Goal: Information Seeking & Learning: Learn about a topic

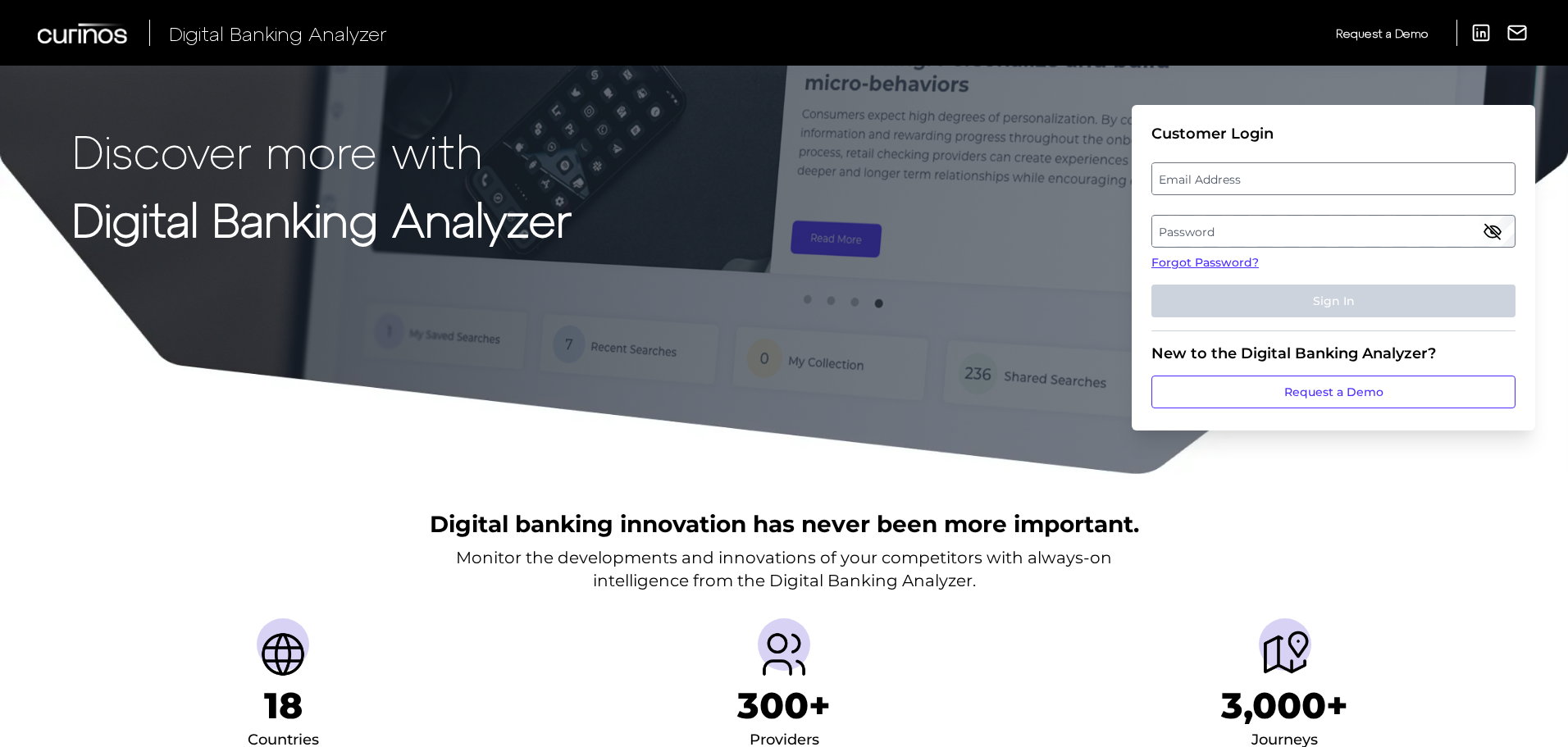
click at [1372, 180] on label "Email Address" at bounding box center [1333, 178] width 362 height 29
click at [1372, 180] on input "email" at bounding box center [1334, 179] width 364 height 33
type input "[EMAIL_ADDRESS][DOMAIN_NAME]"
click at [1374, 233] on label "Password" at bounding box center [1333, 231] width 362 height 29
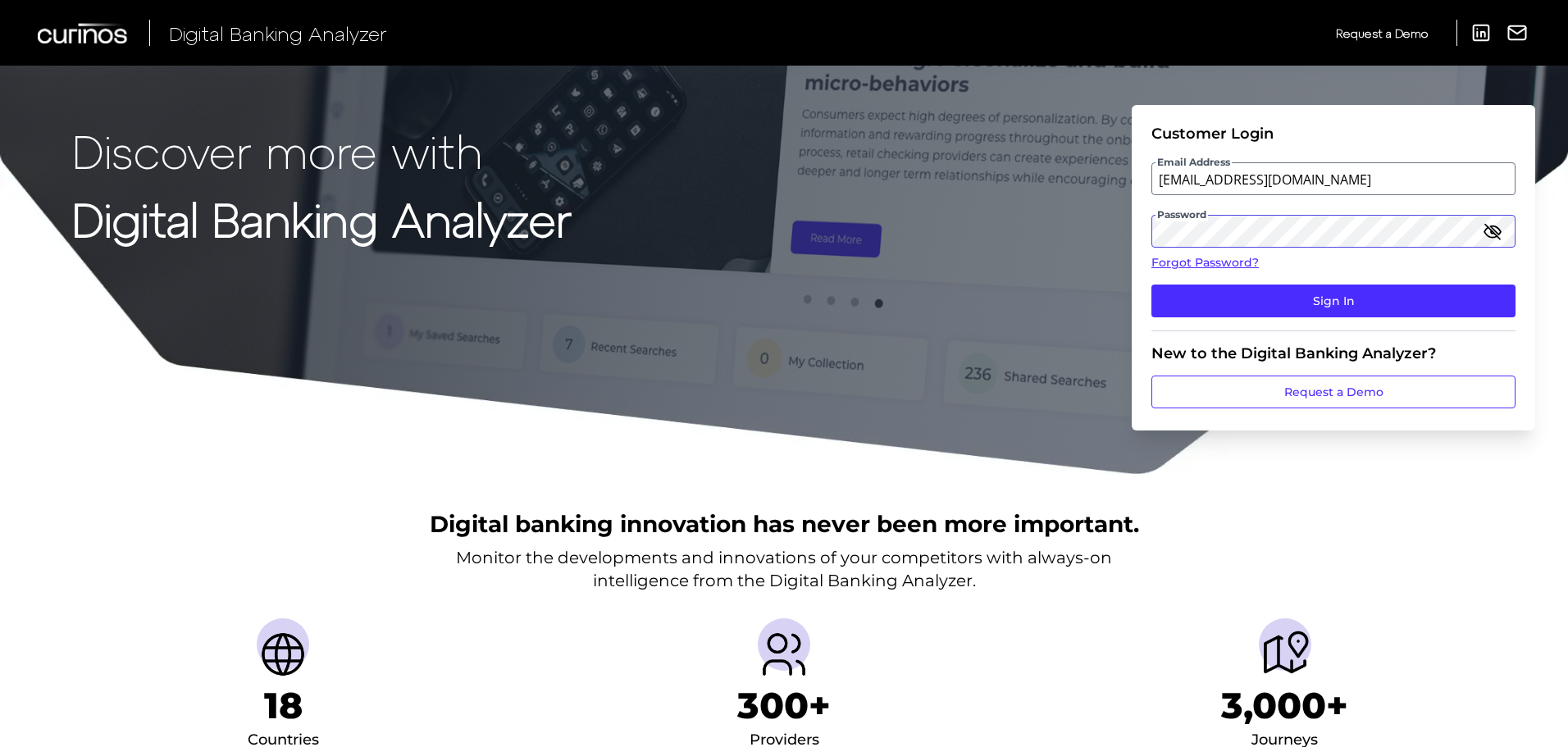
click at [1152, 284] on button "Sign In" at bounding box center [1334, 301] width 364 height 33
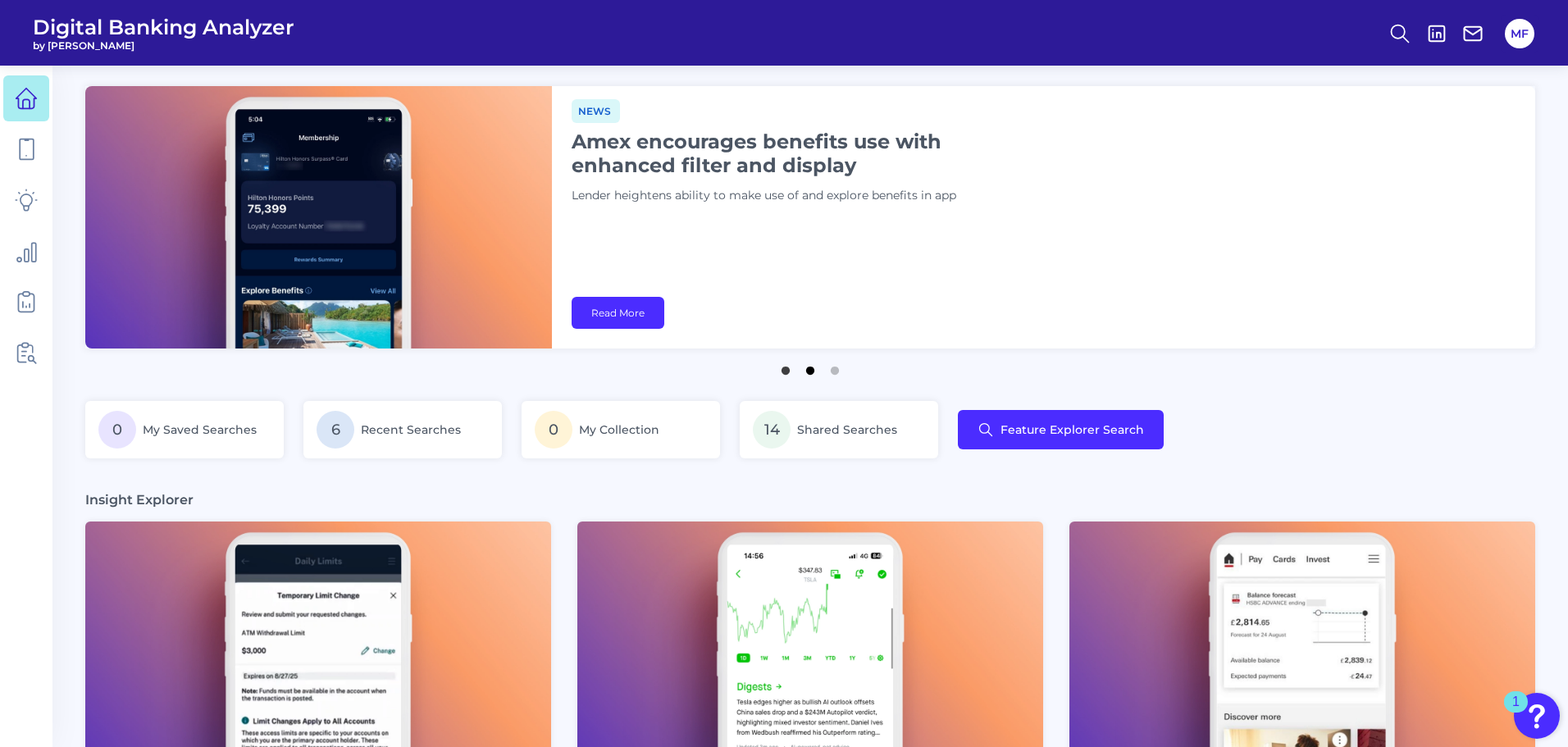
click at [810, 375] on button "2" at bounding box center [810, 366] width 17 height 17
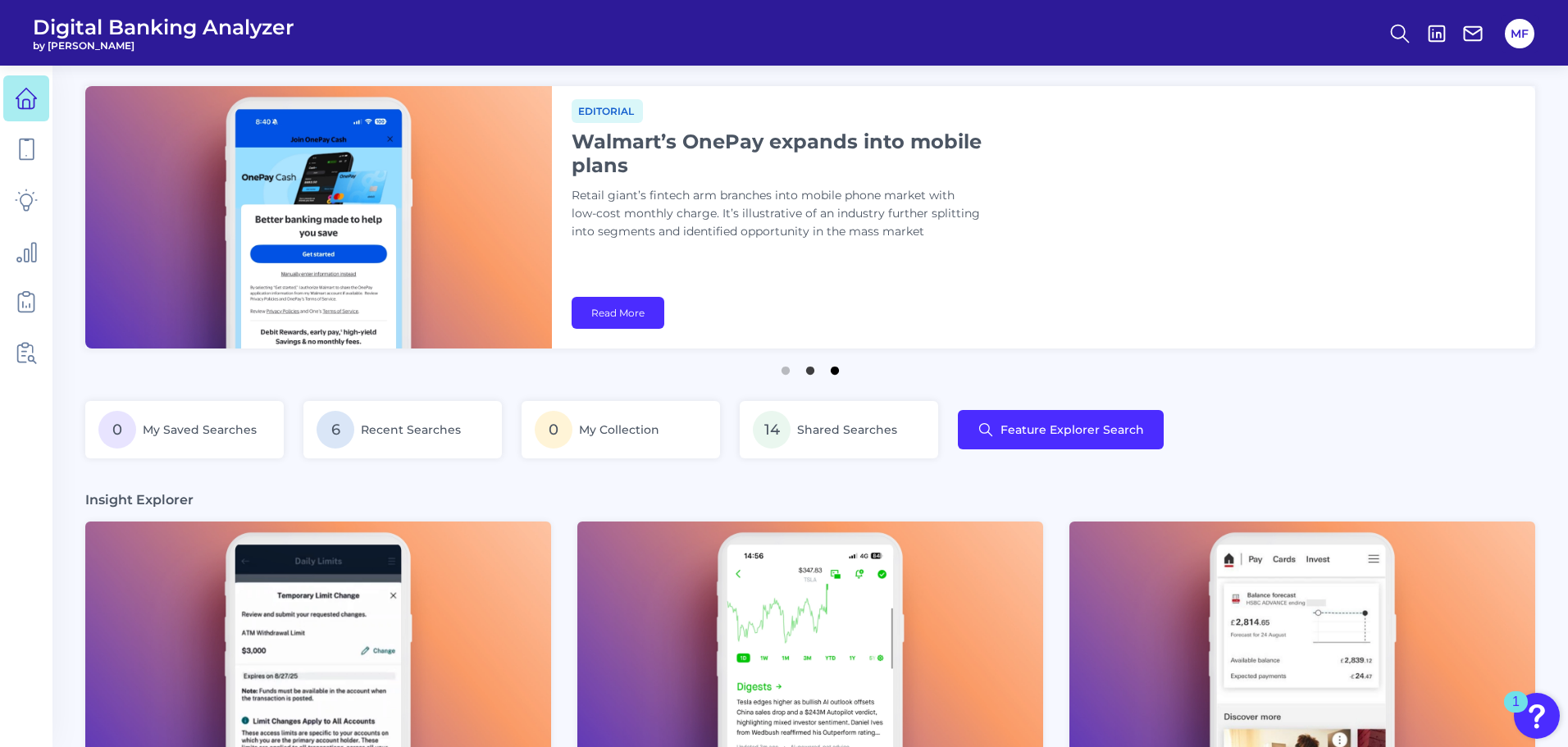
click at [834, 372] on button "3" at bounding box center [834, 366] width 17 height 17
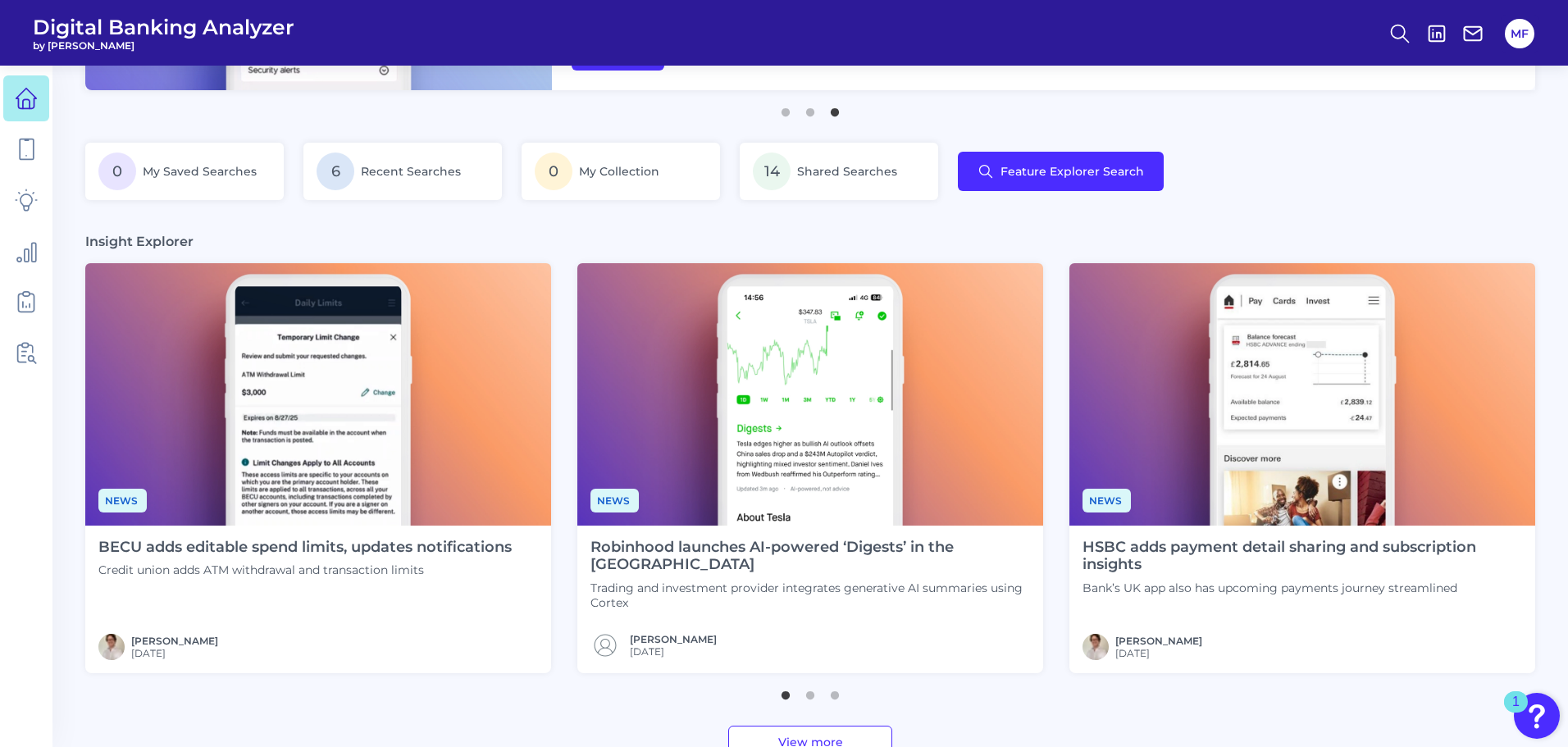
scroll to position [273, 0]
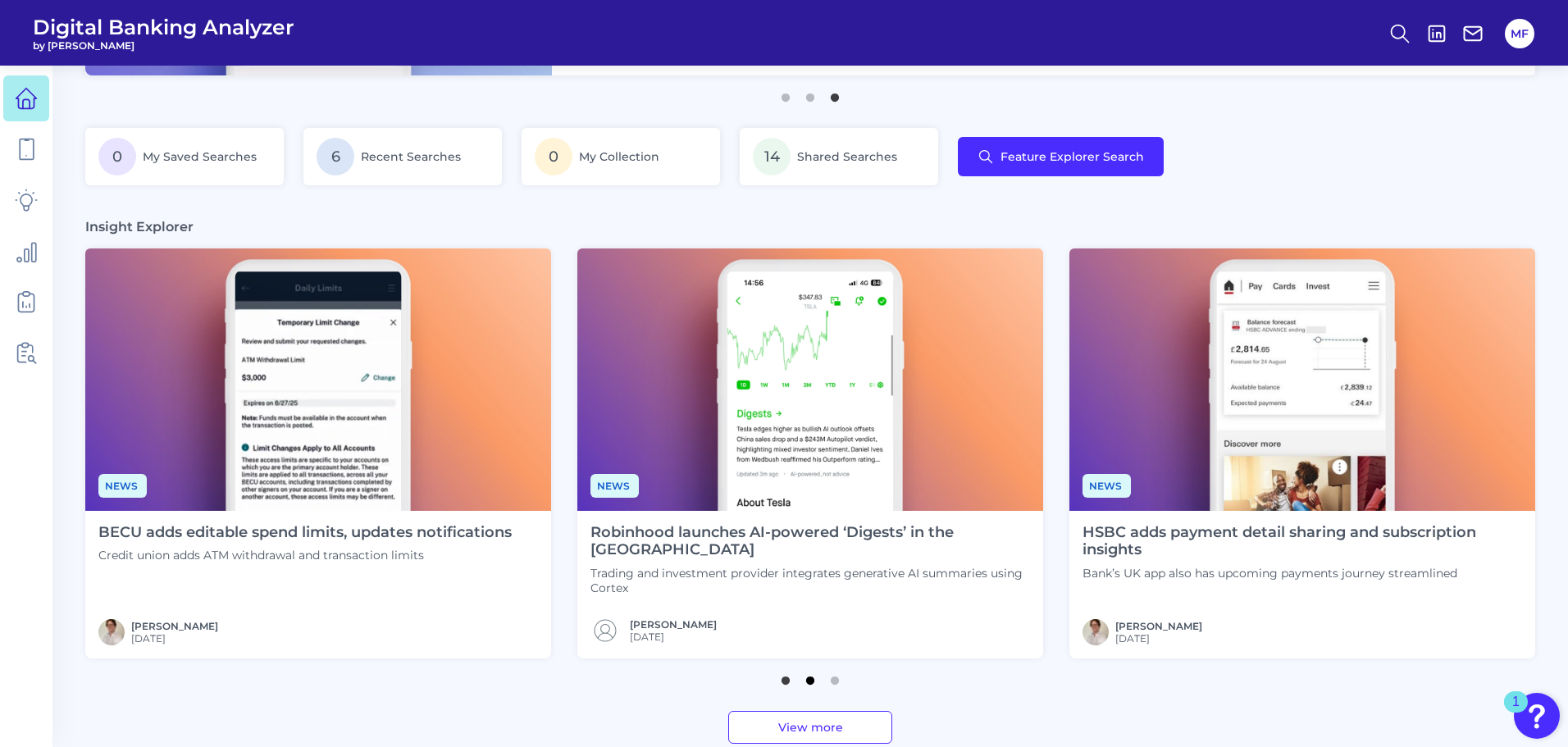
click at [812, 685] on button "2" at bounding box center [810, 676] width 17 height 17
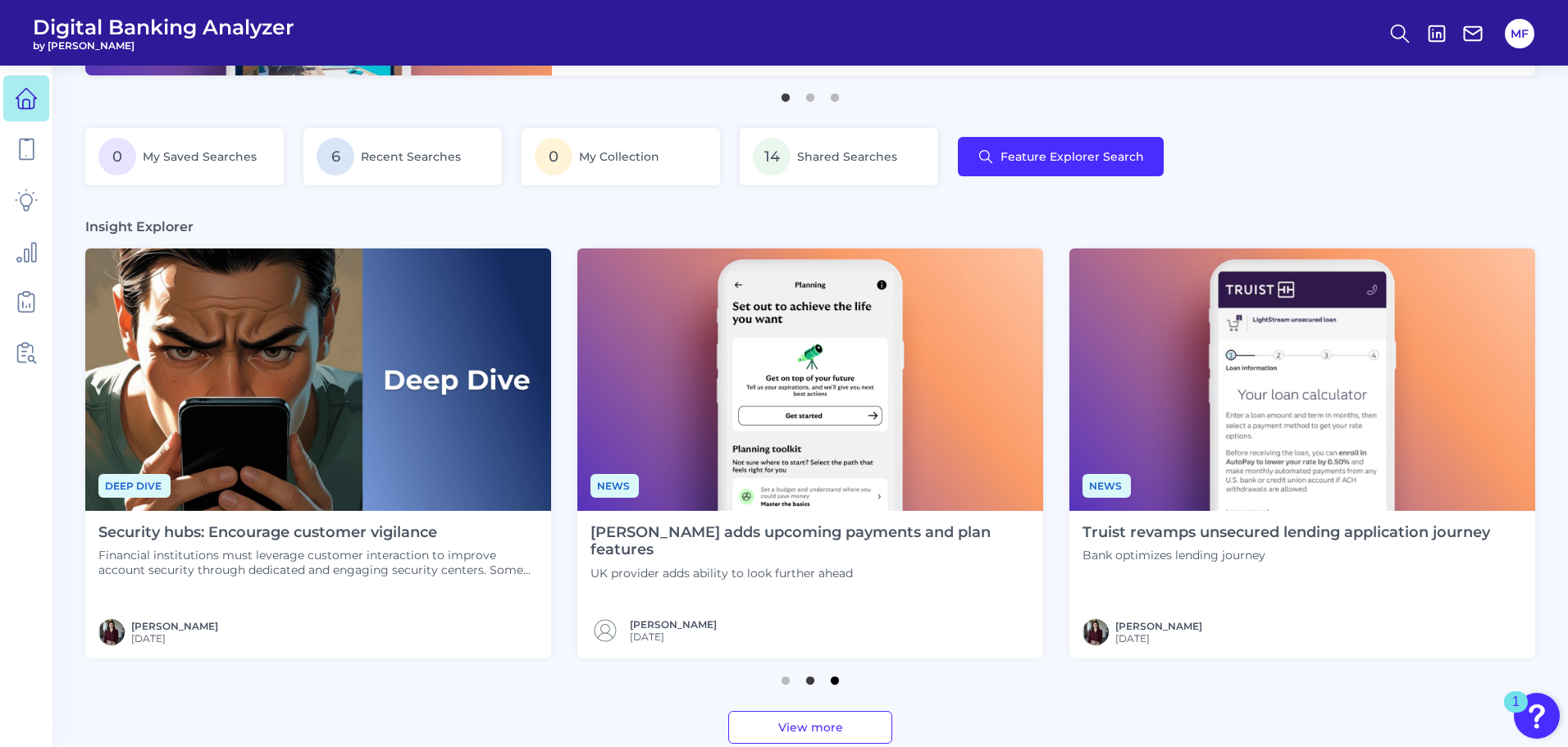
click at [837, 682] on button "3" at bounding box center [834, 676] width 17 height 17
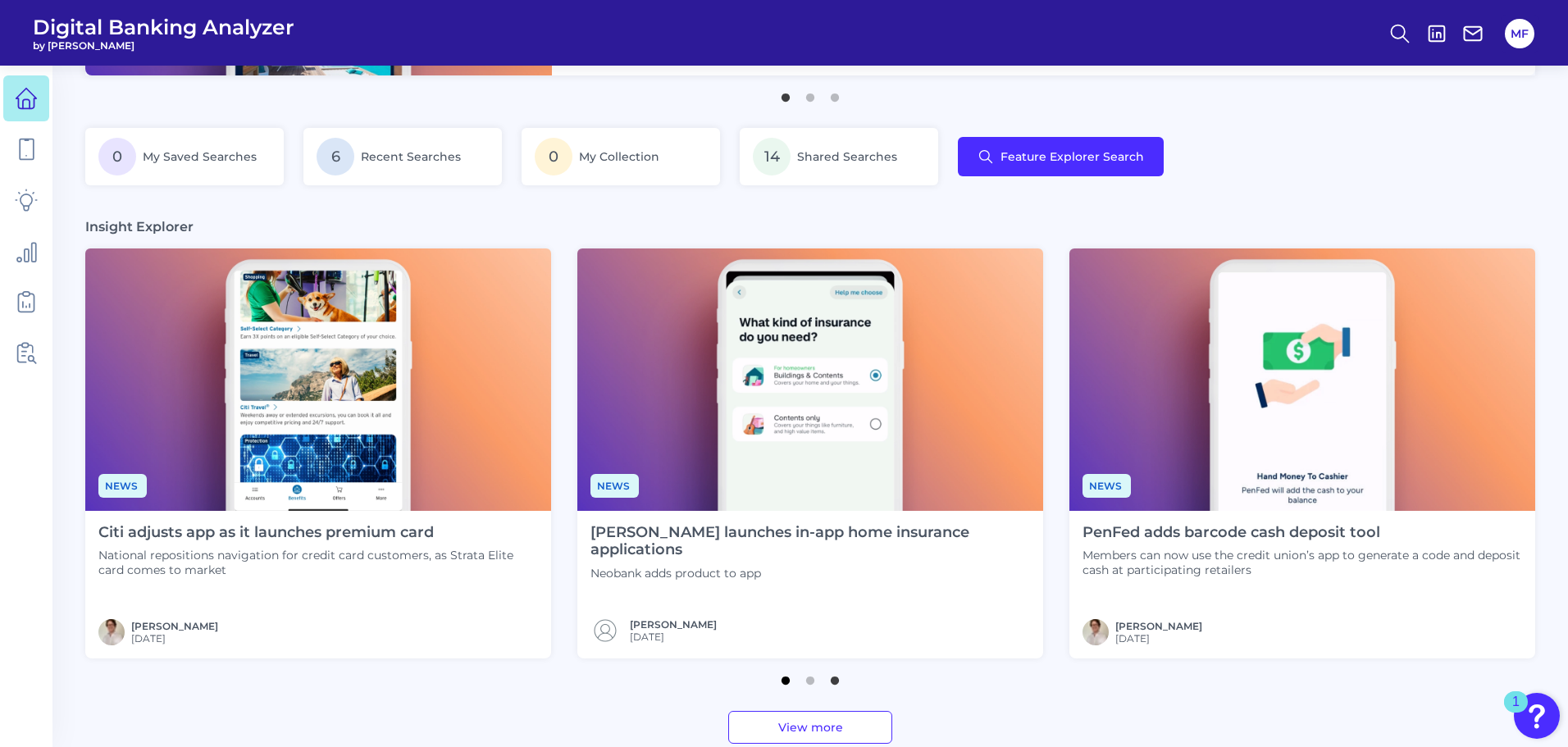
click at [780, 682] on button "1" at bounding box center [785, 676] width 17 height 17
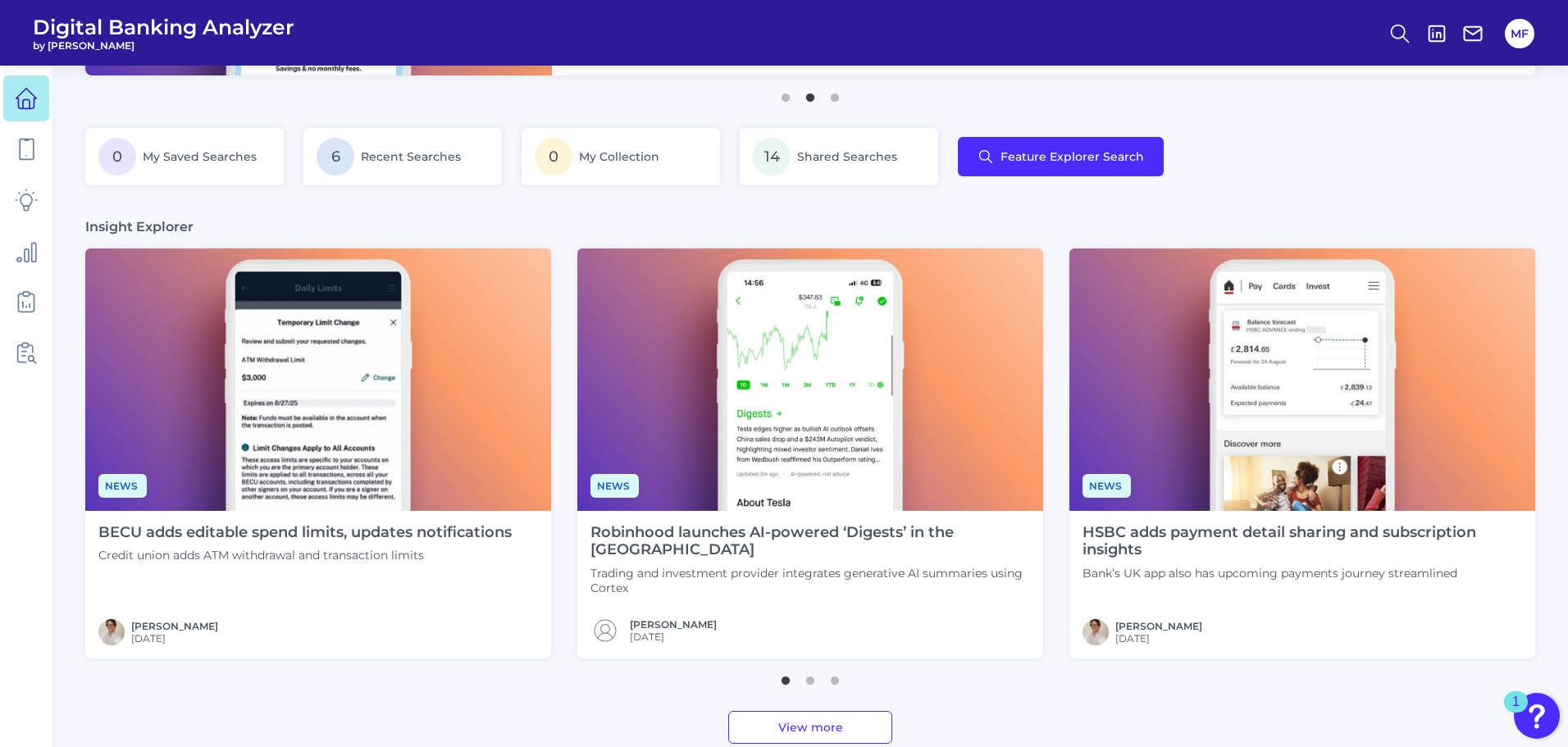
click at [1144, 559] on div "HSBC adds payment detail sharing and subscription insights Bank’s UK app also h…" at bounding box center [1302, 552] width 440 height 56
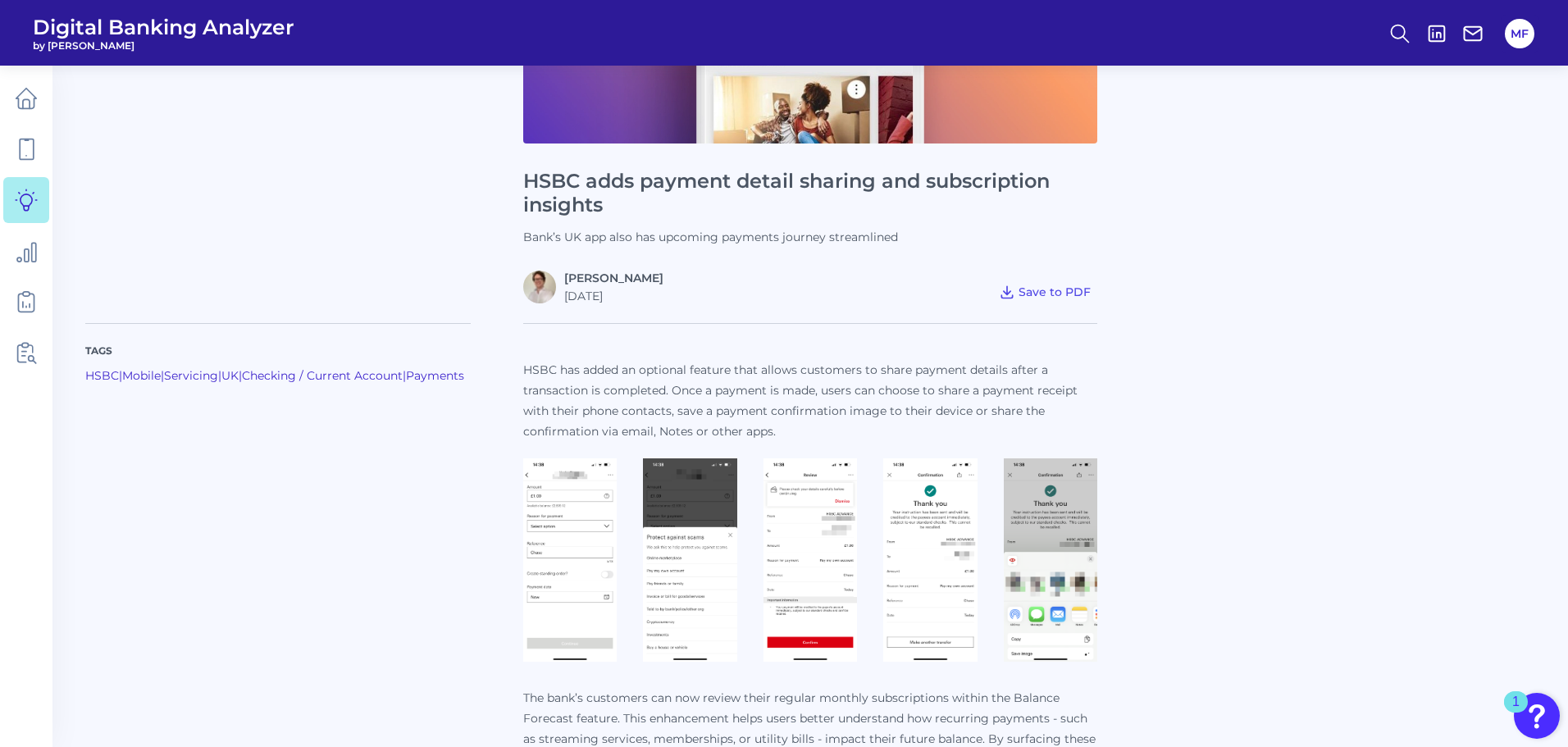
scroll to position [546, 0]
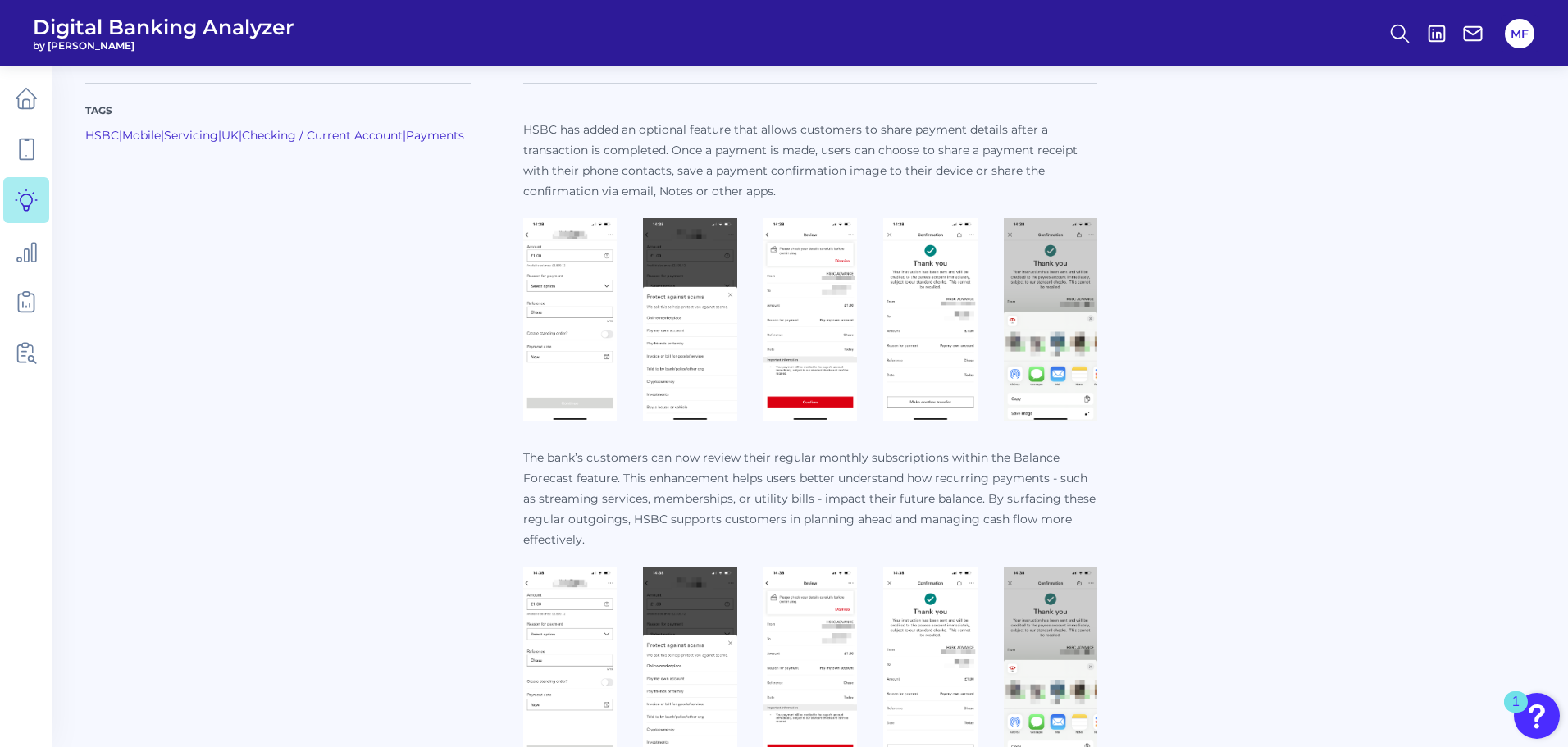
click at [536, 344] on img at bounding box center [570, 319] width 94 height 204
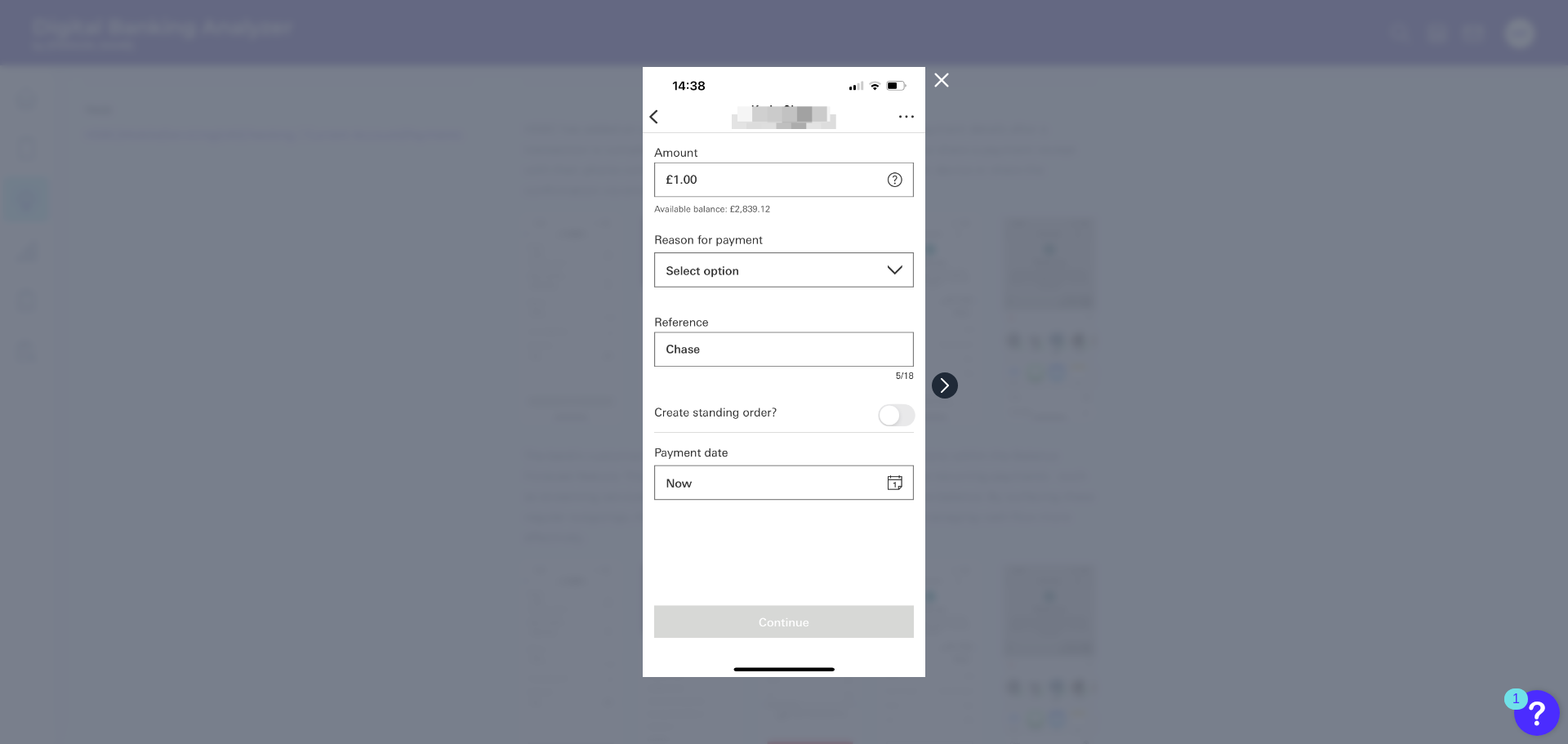
click at [941, 384] on icon at bounding box center [944, 385] width 15 height 15
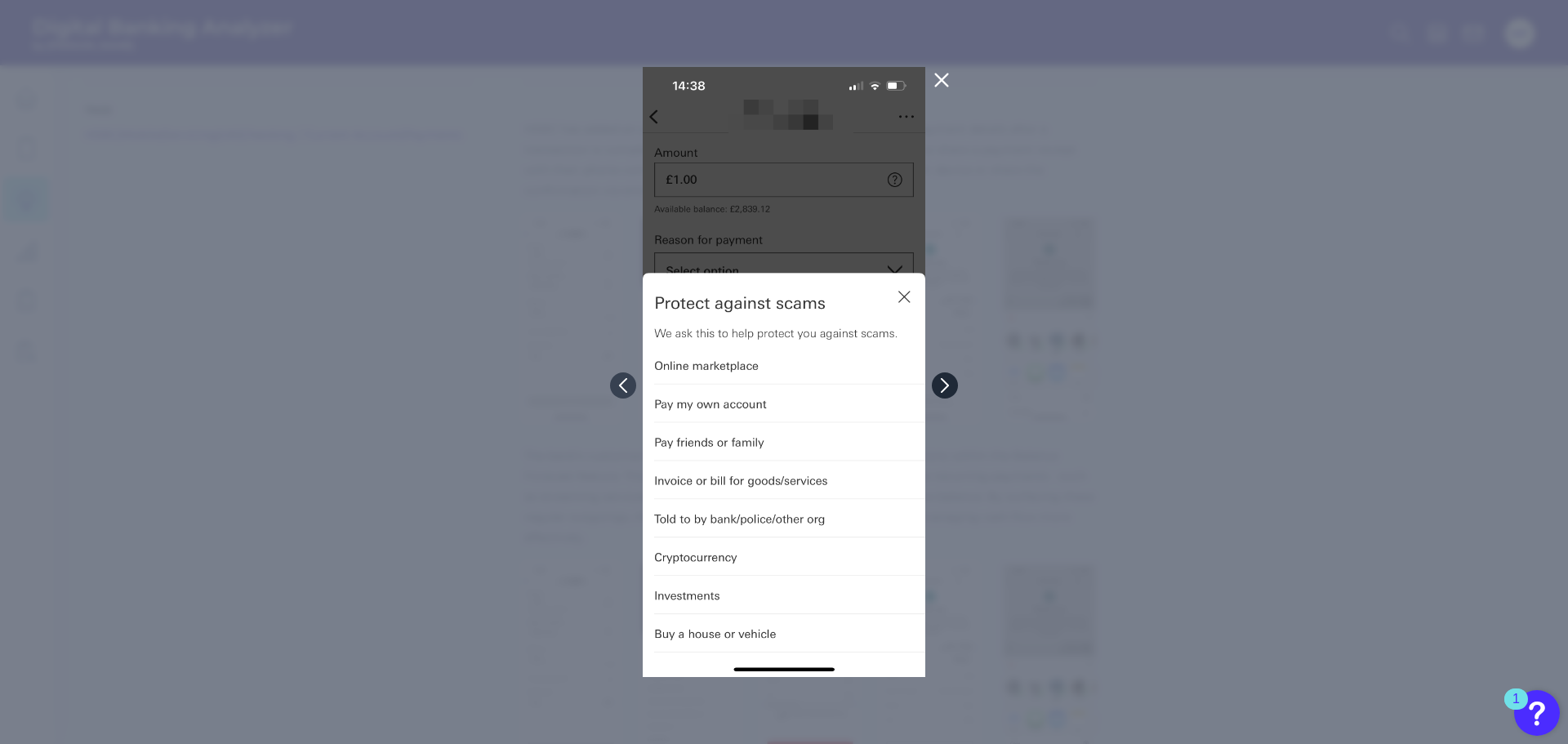
click at [941, 384] on icon at bounding box center [944, 385] width 15 height 15
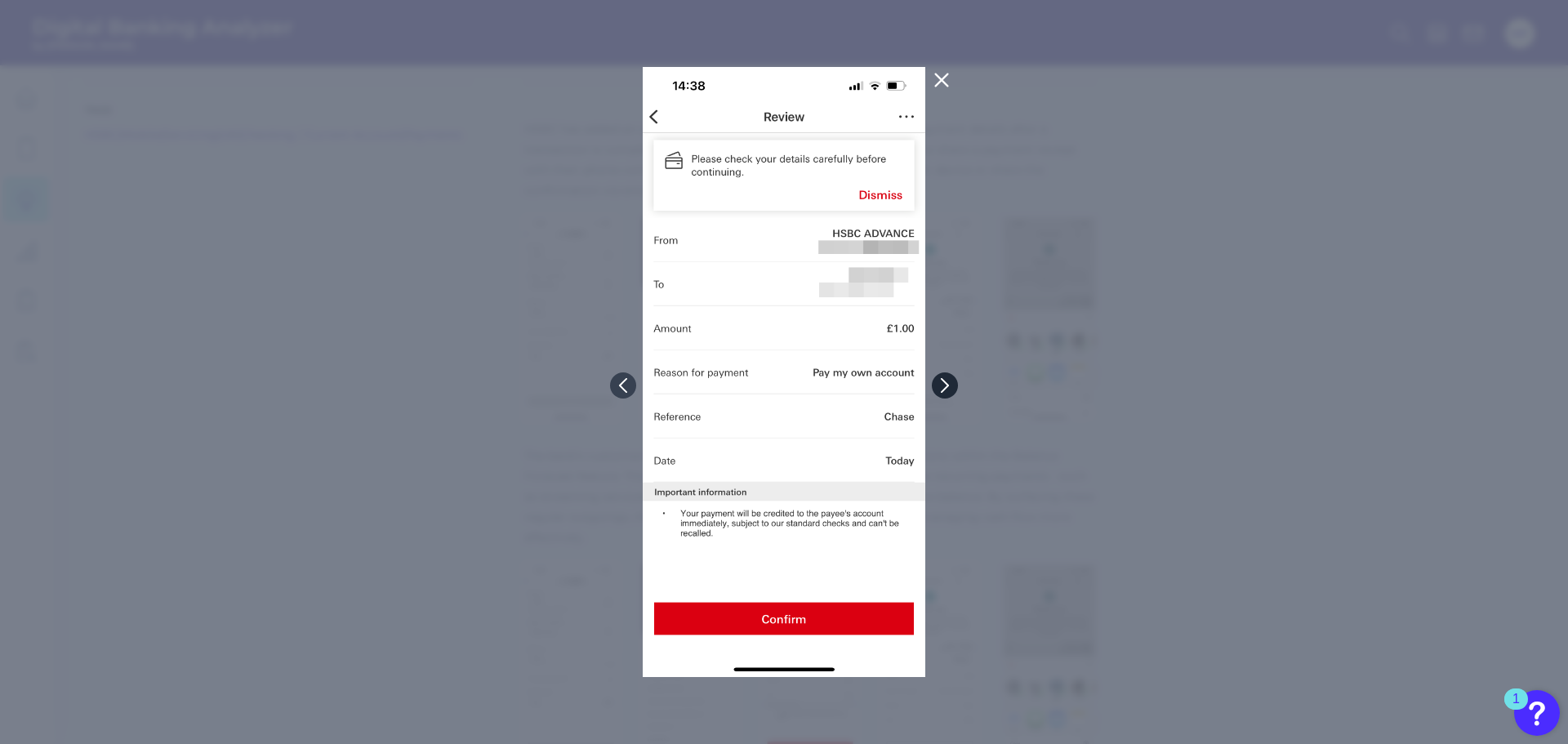
click at [941, 384] on icon at bounding box center [944, 385] width 15 height 15
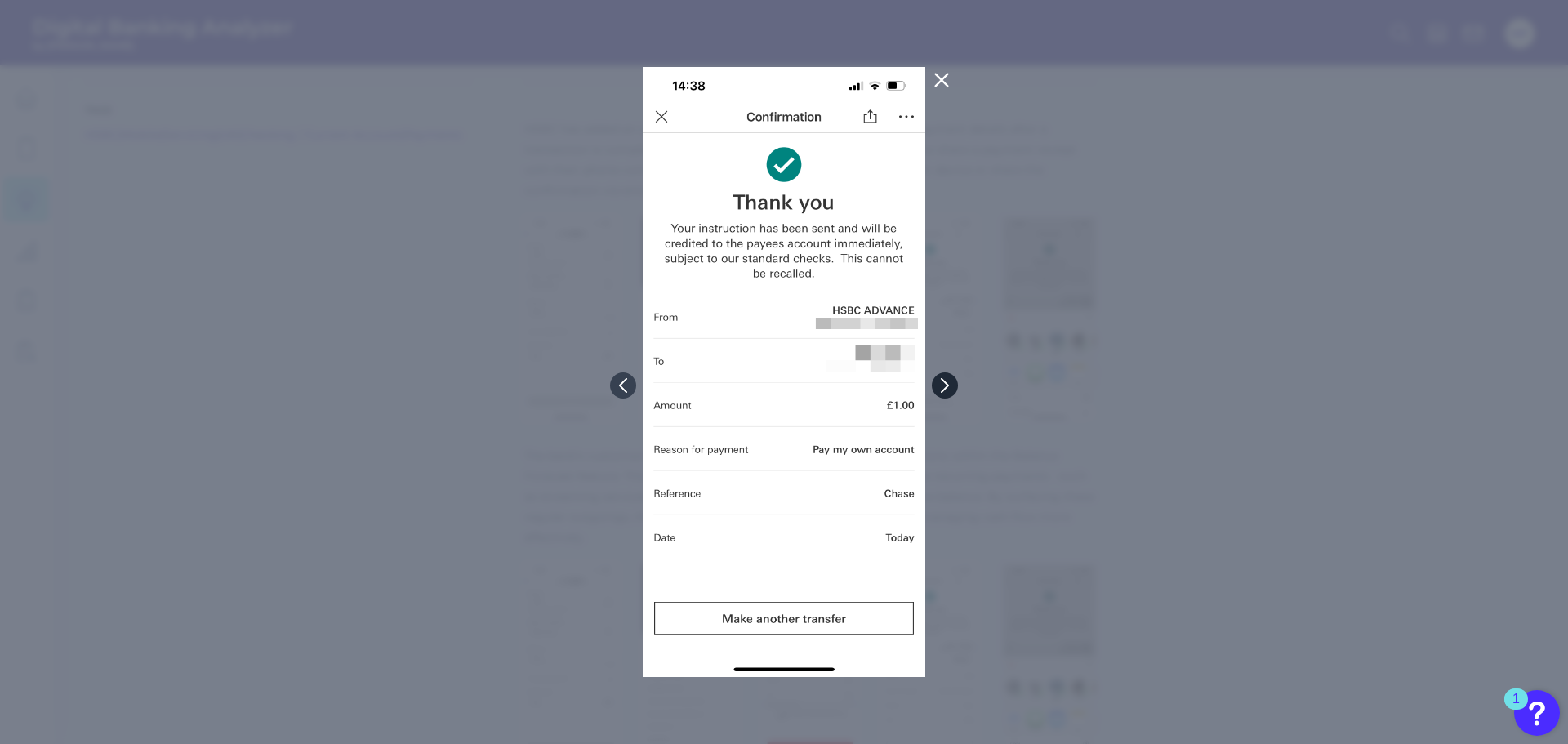
click at [941, 384] on icon at bounding box center [944, 385] width 15 height 15
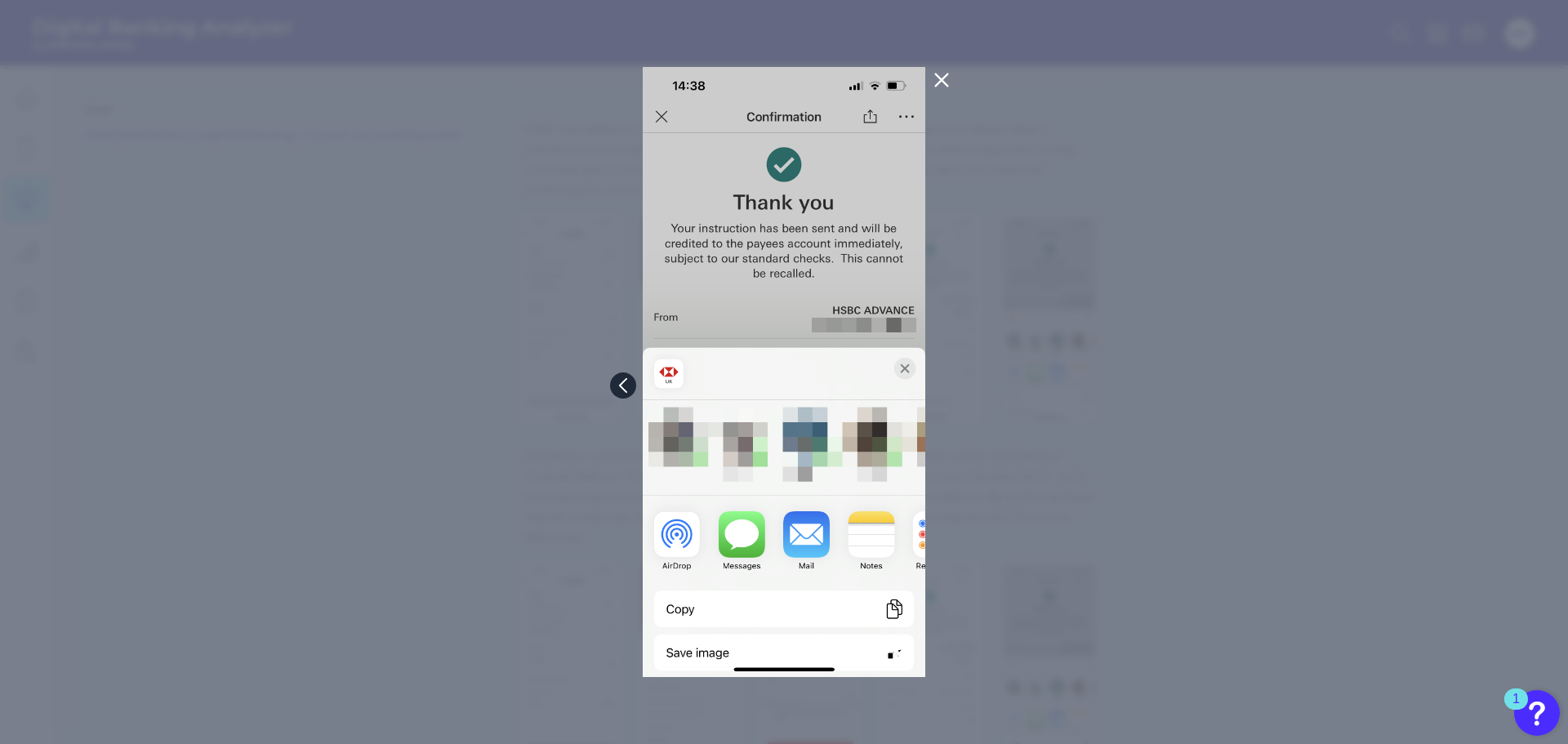
click at [613, 384] on button at bounding box center [623, 385] width 26 height 26
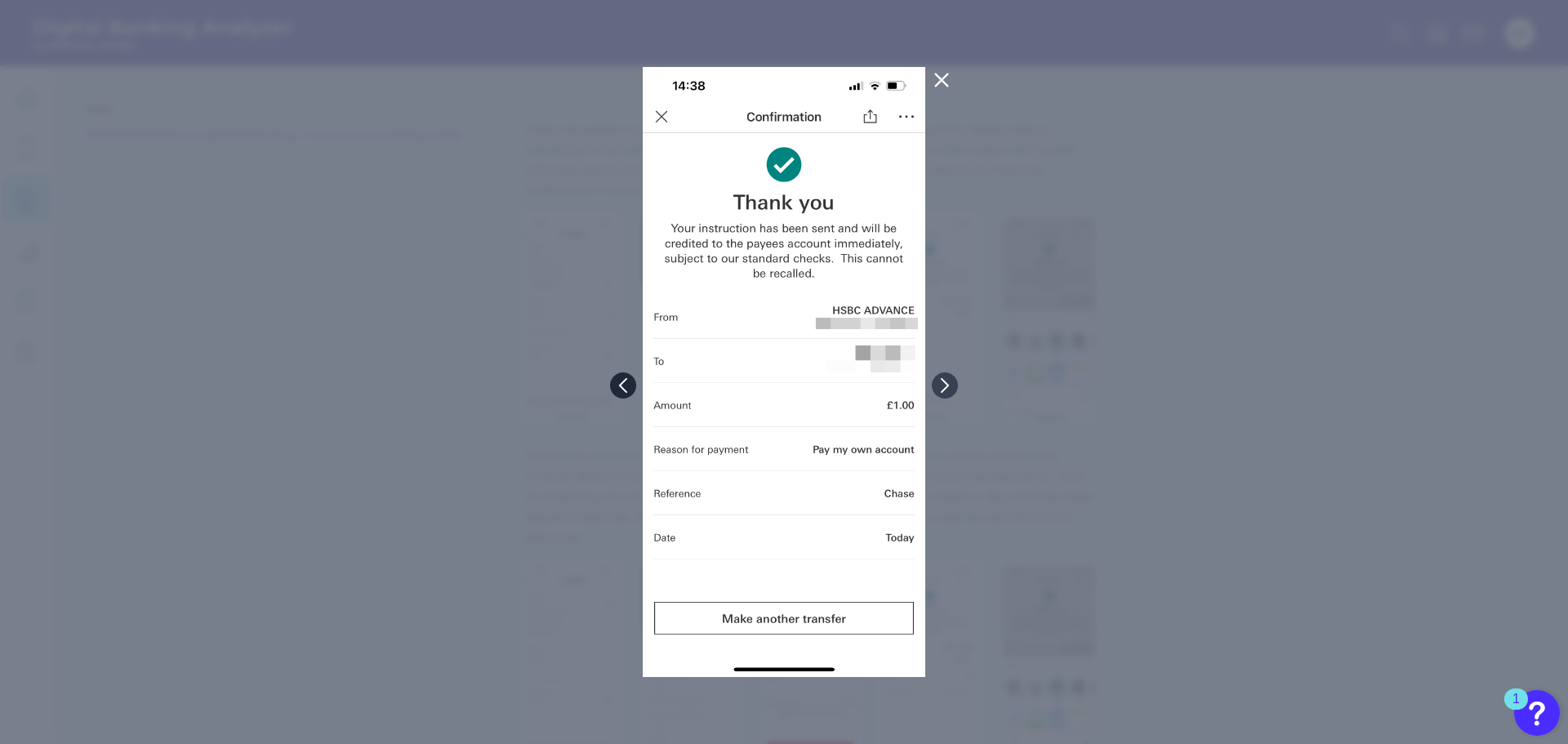
click at [613, 384] on button at bounding box center [623, 385] width 26 height 26
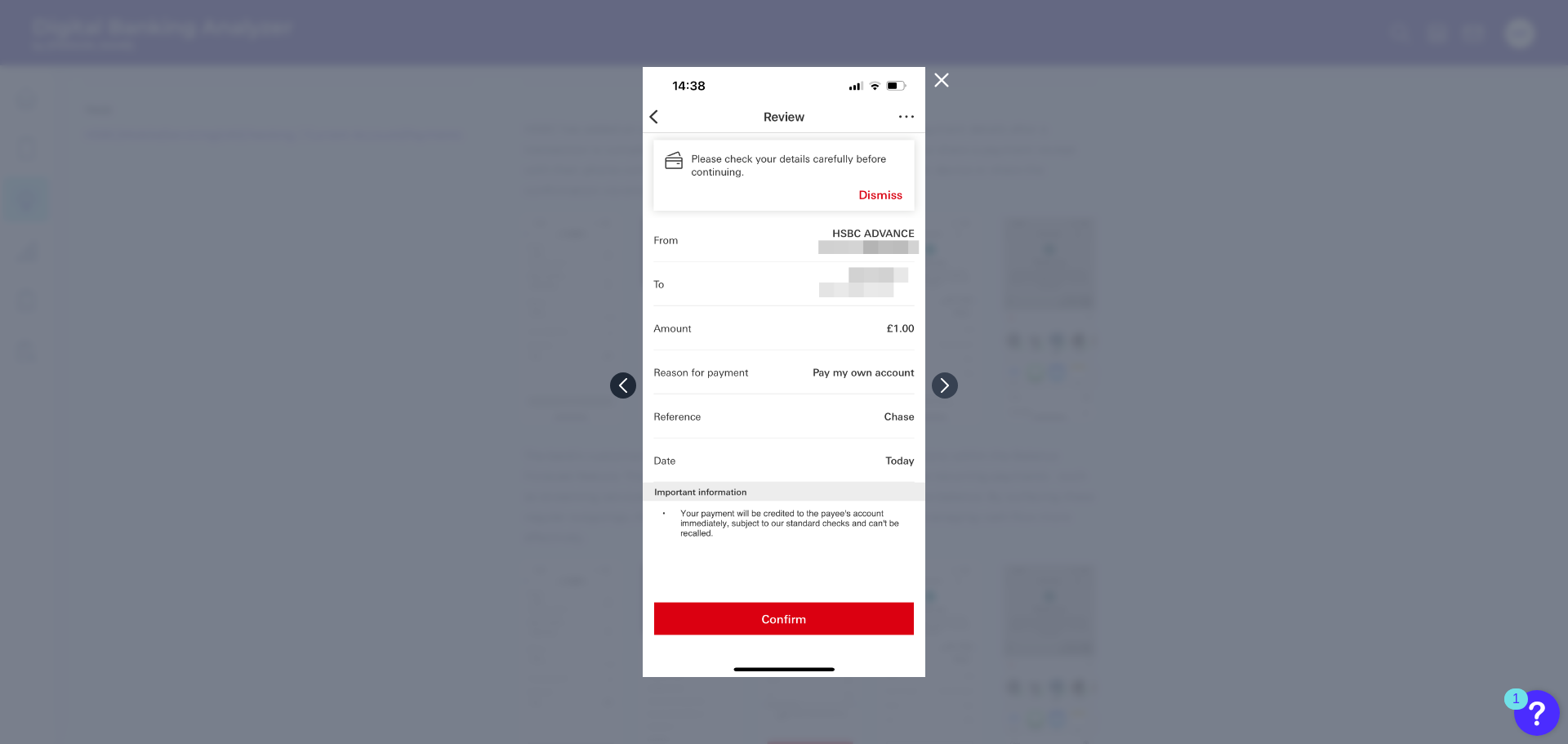
click at [613, 384] on button at bounding box center [623, 385] width 26 height 26
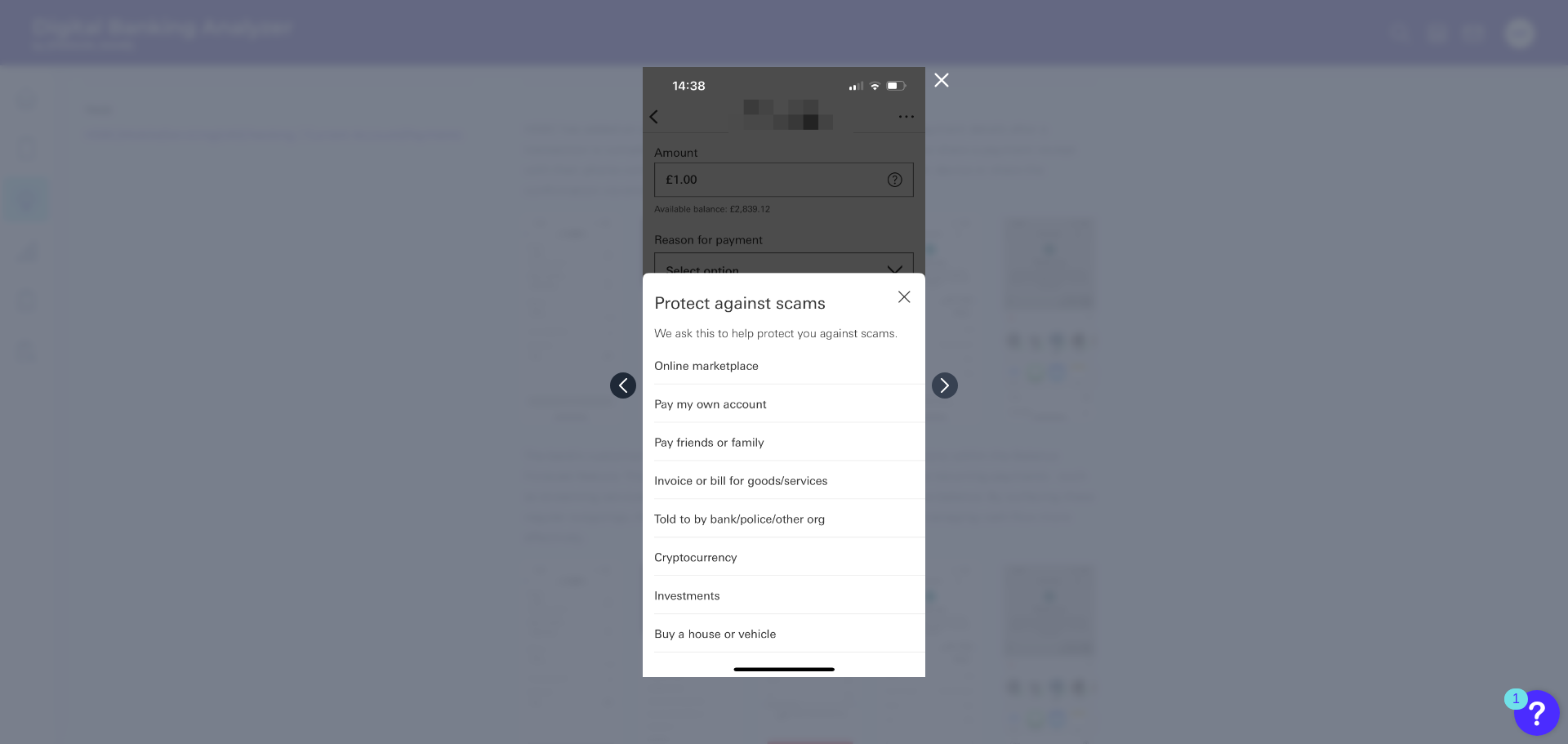
click at [613, 384] on button at bounding box center [623, 385] width 26 height 26
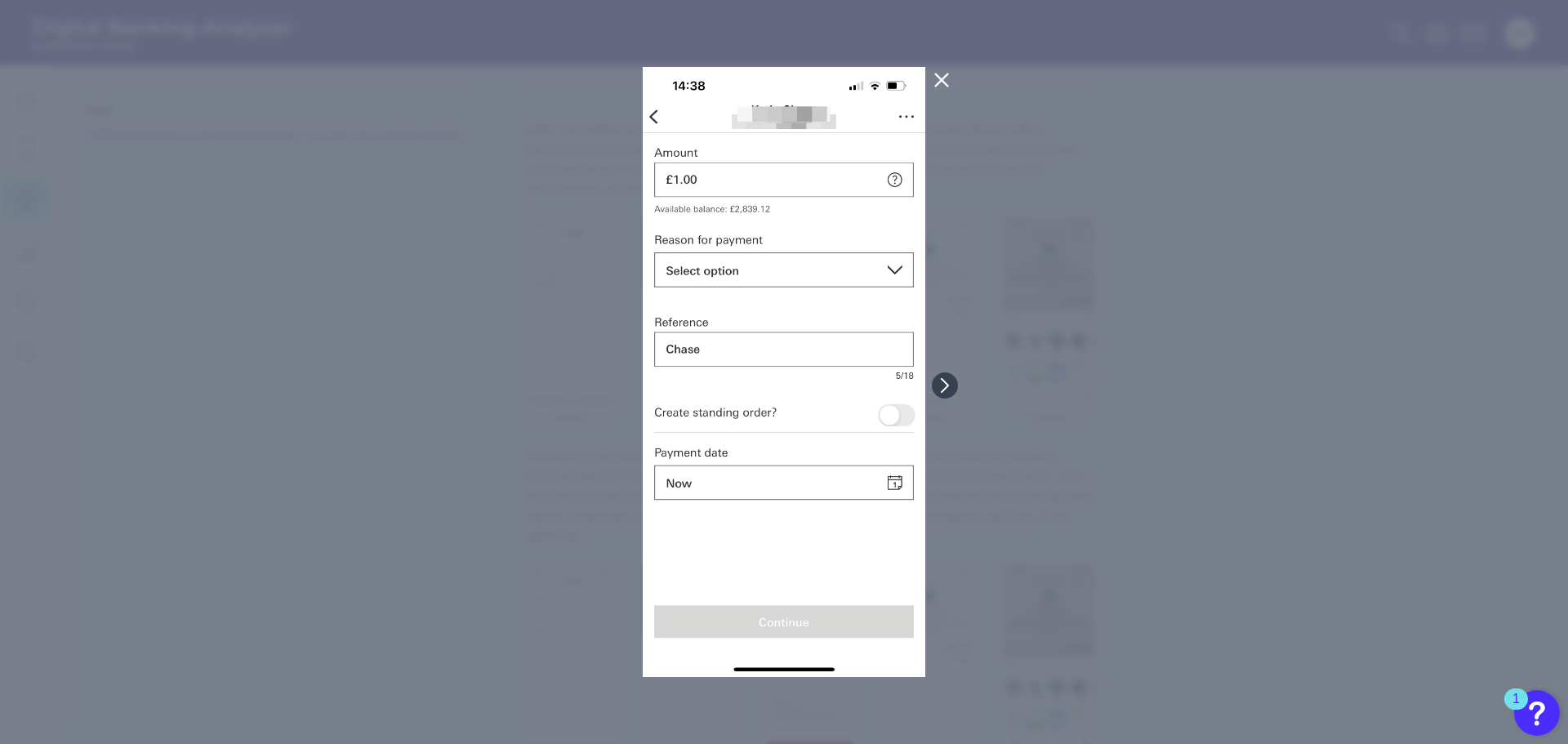
click at [941, 75] on icon at bounding box center [941, 80] width 19 height 19
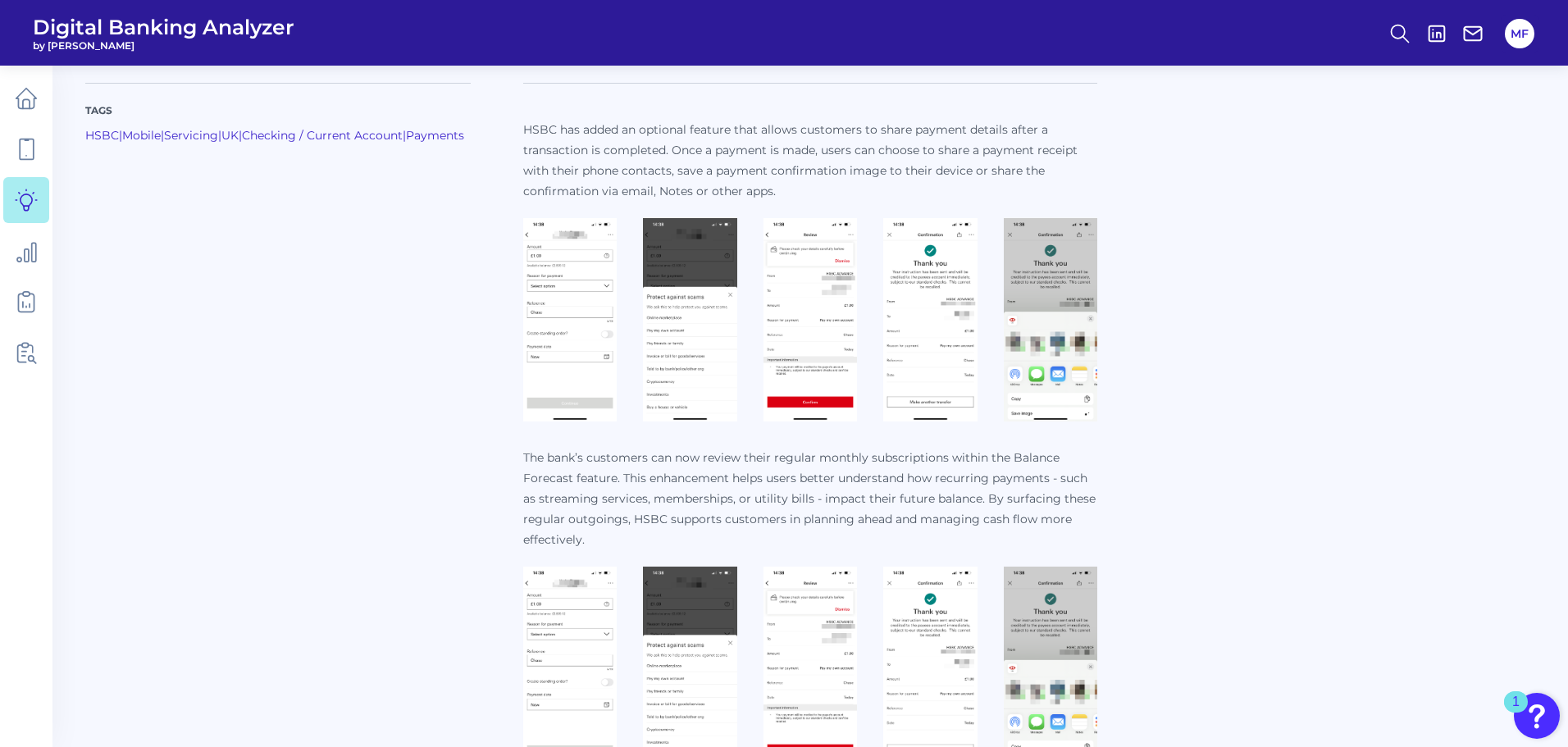
scroll to position [820, 0]
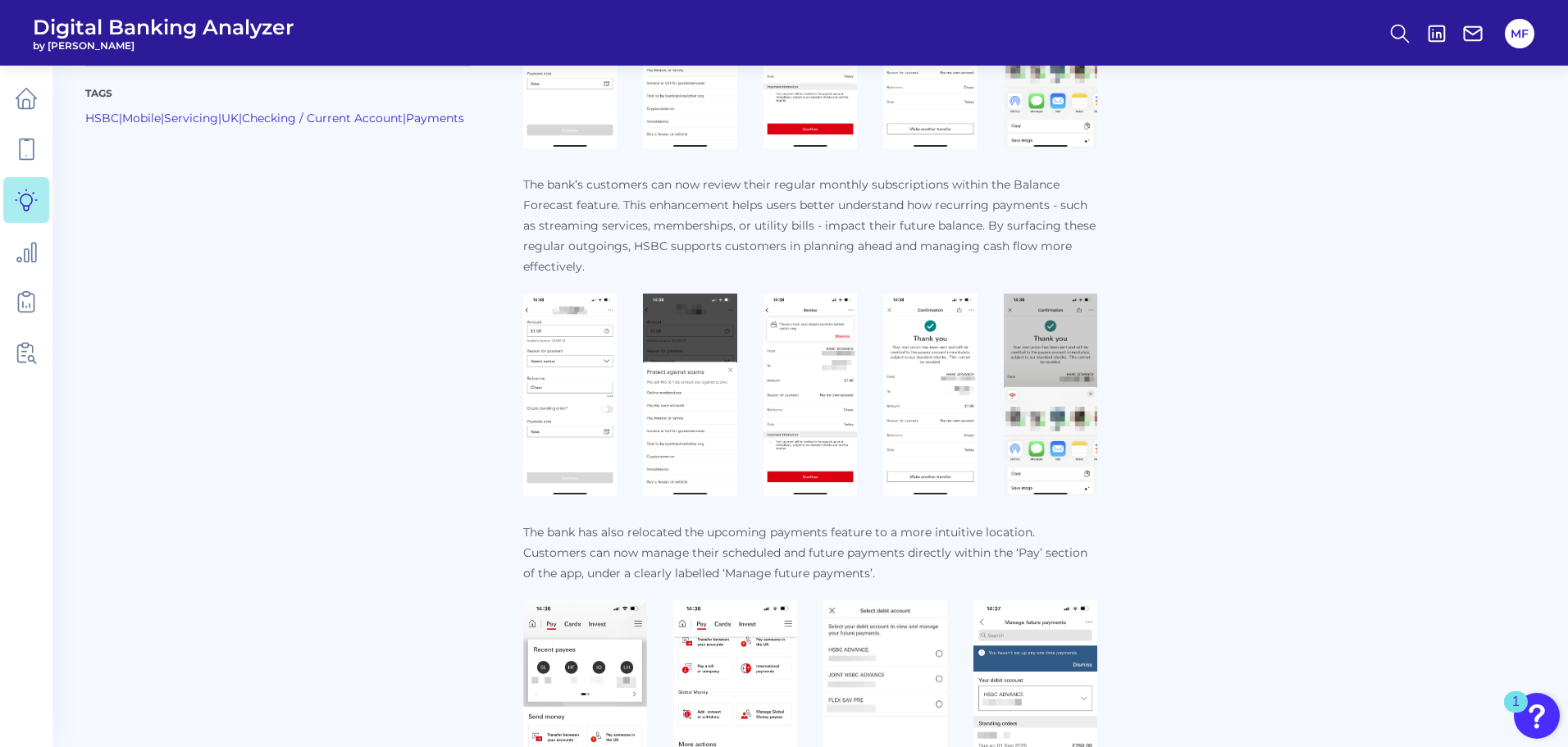
click at [570, 395] on img at bounding box center [570, 394] width 94 height 204
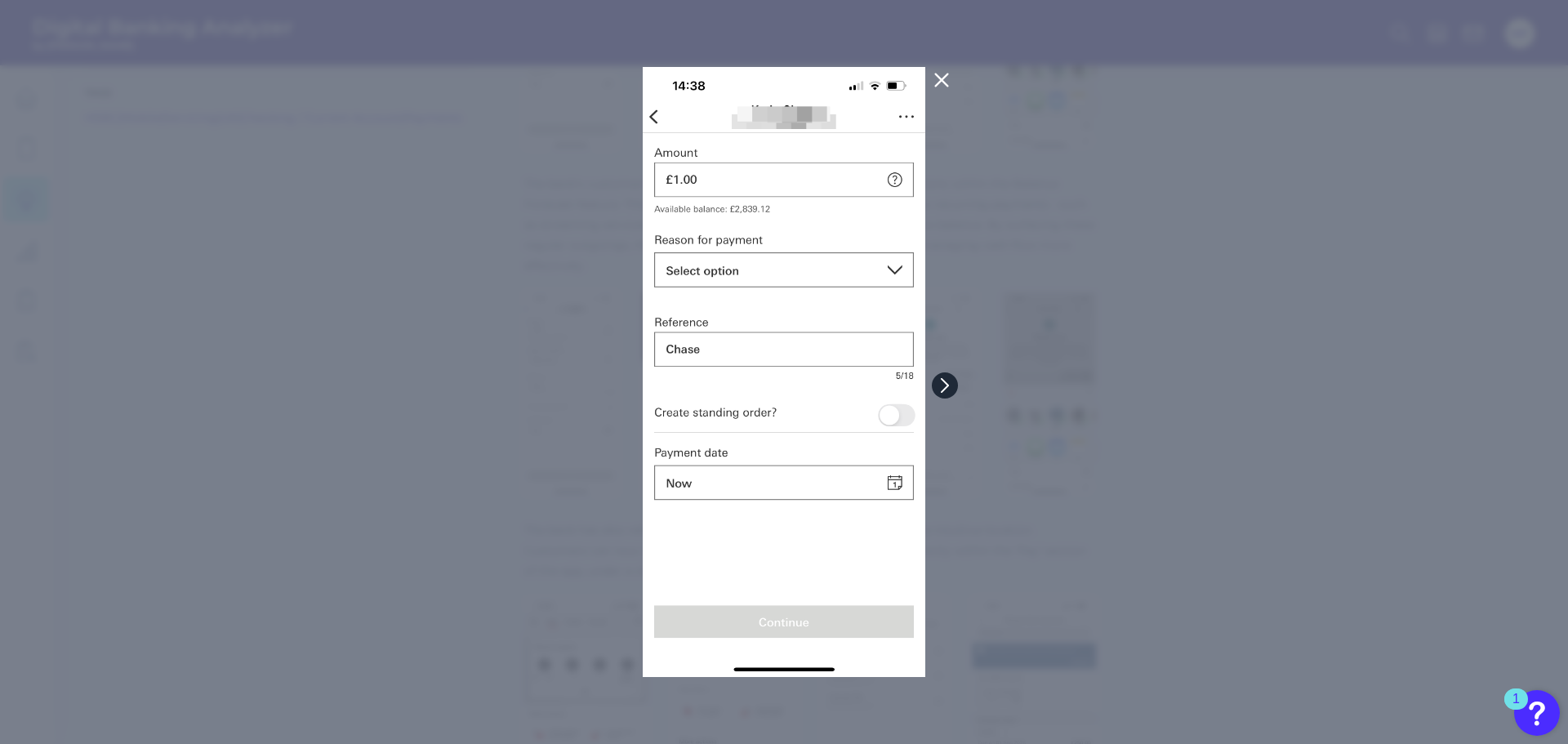
click at [947, 385] on icon at bounding box center [944, 385] width 15 height 15
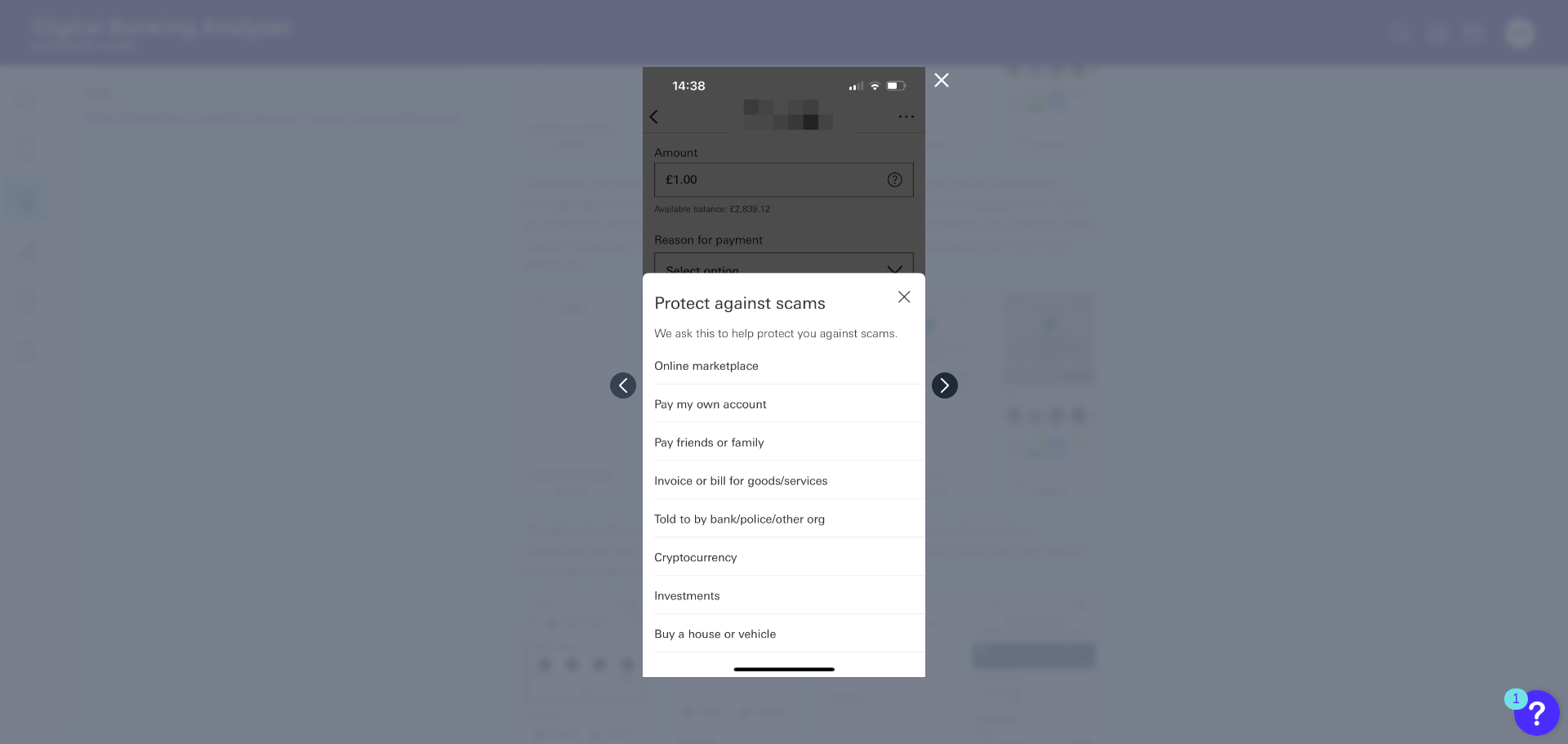
click at [947, 385] on icon at bounding box center [944, 385] width 15 height 15
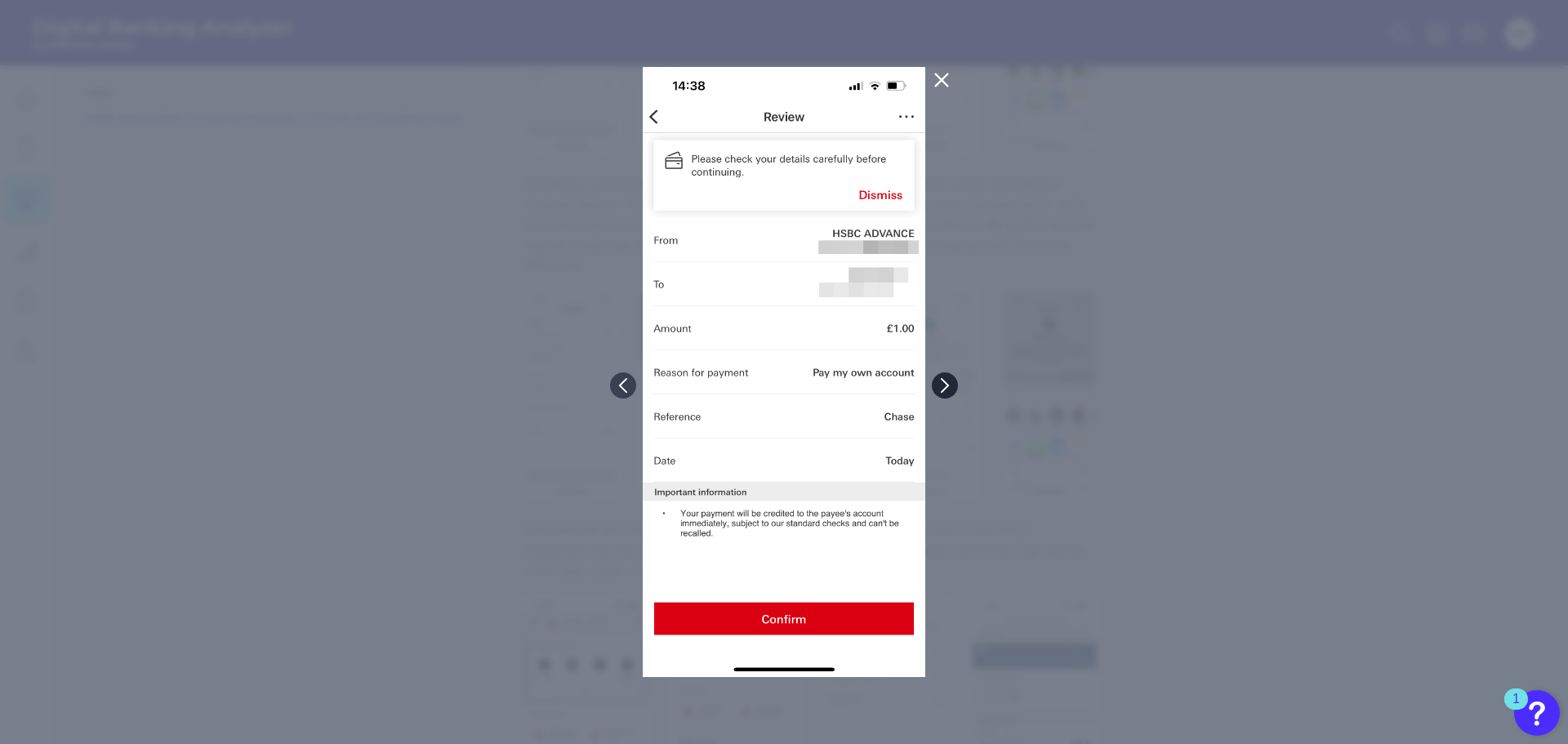
click at [947, 385] on icon at bounding box center [944, 385] width 15 height 15
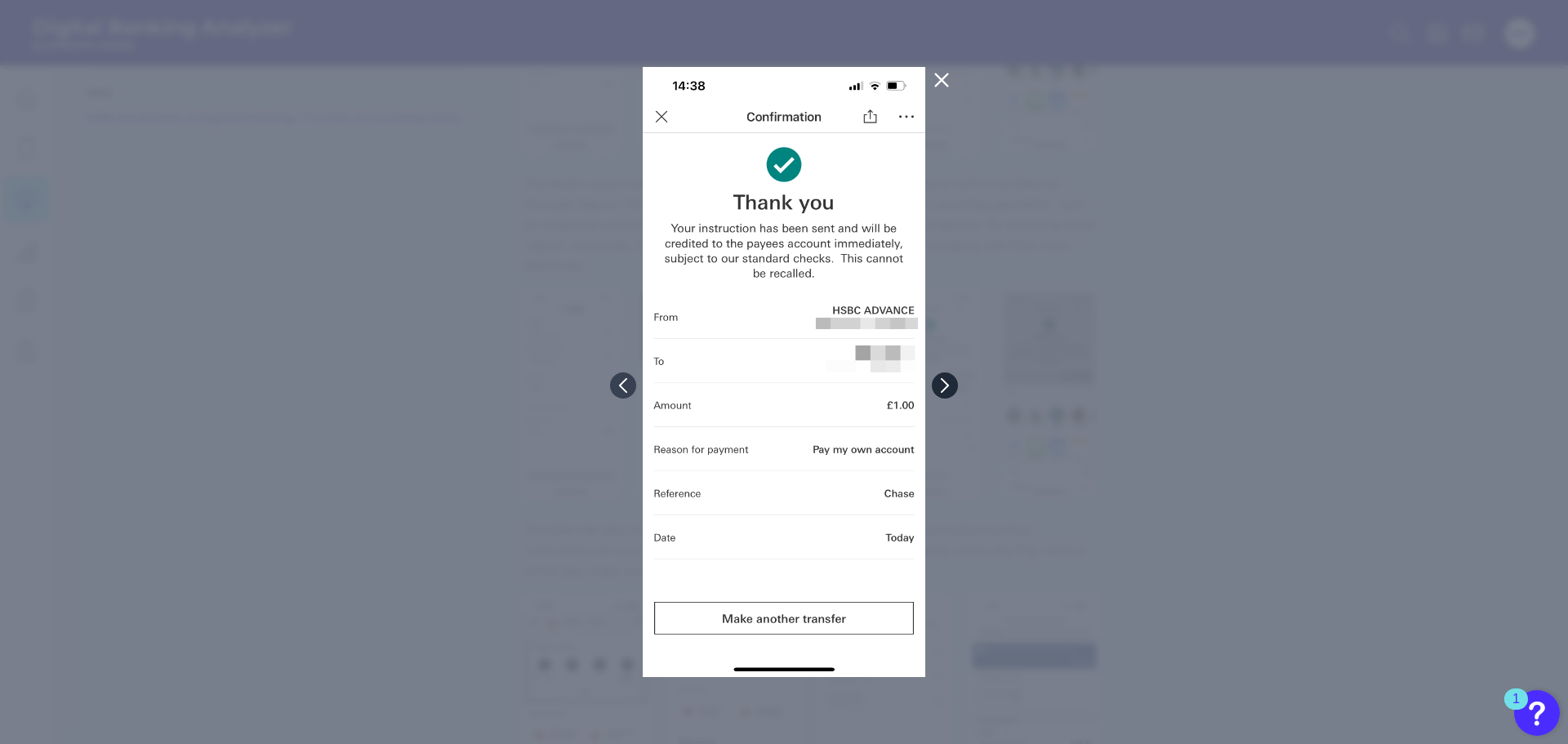
click at [947, 385] on icon at bounding box center [944, 385] width 15 height 15
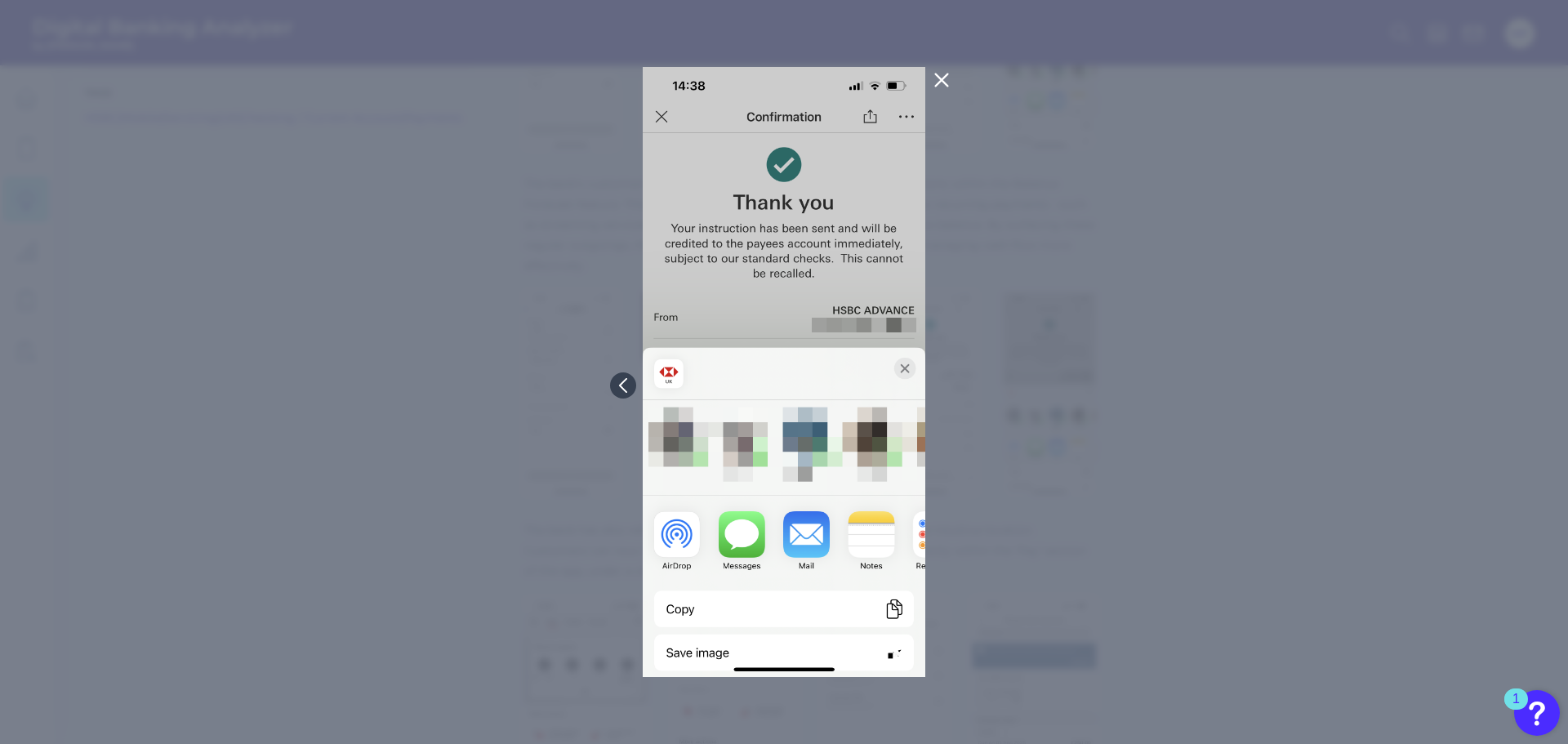
click at [936, 80] on icon at bounding box center [941, 80] width 19 height 19
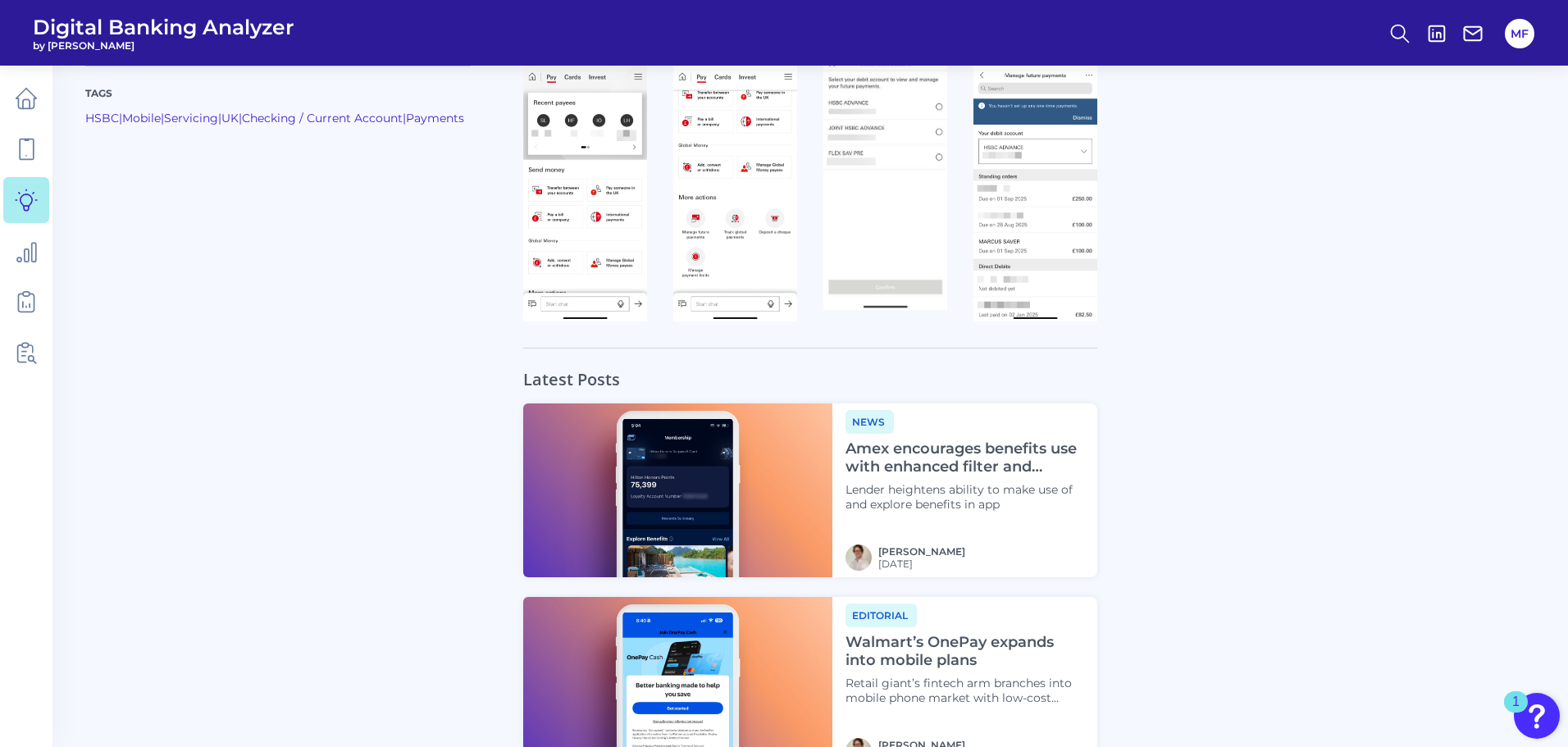
scroll to position [1093, 0]
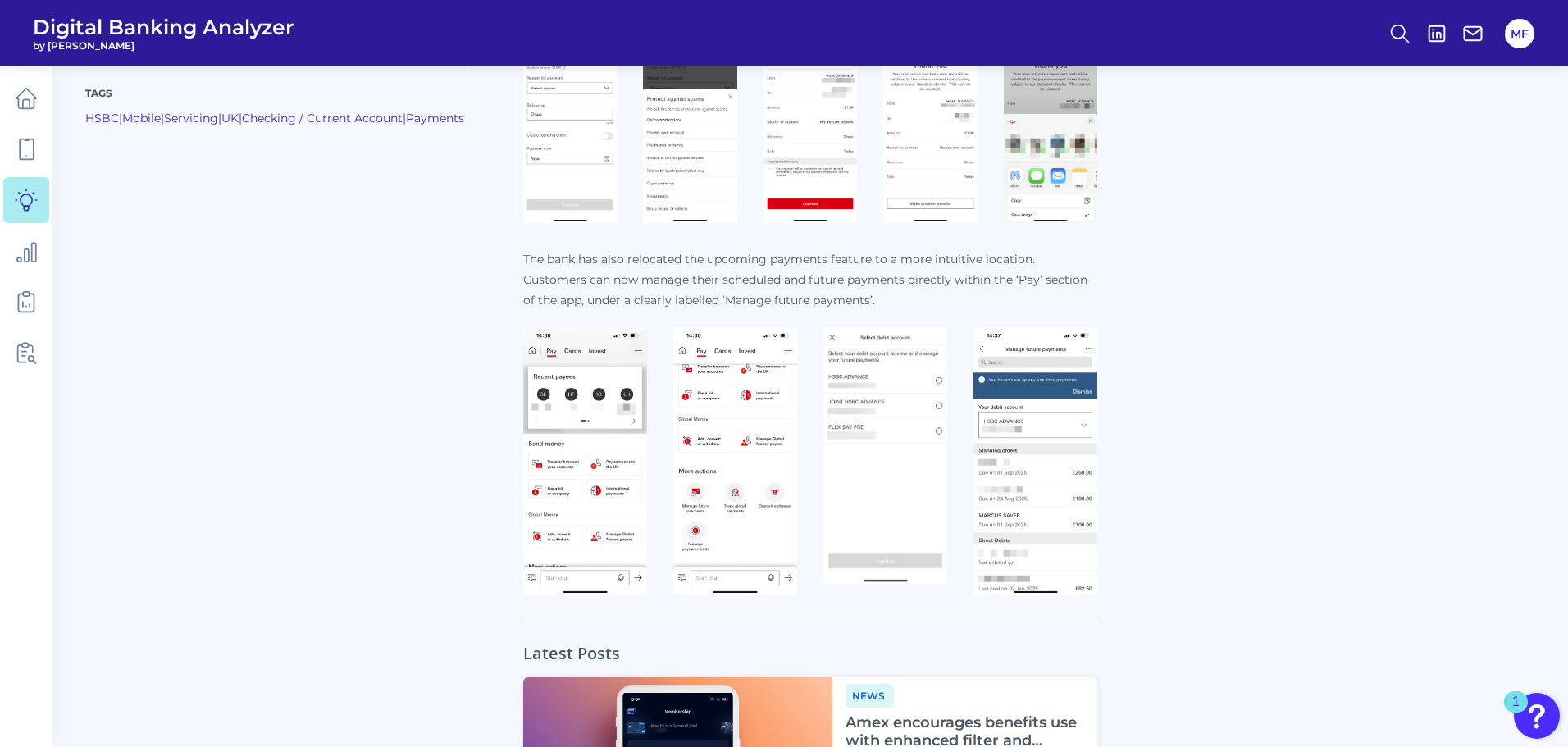
click at [573, 397] on img at bounding box center [585, 461] width 124 height 268
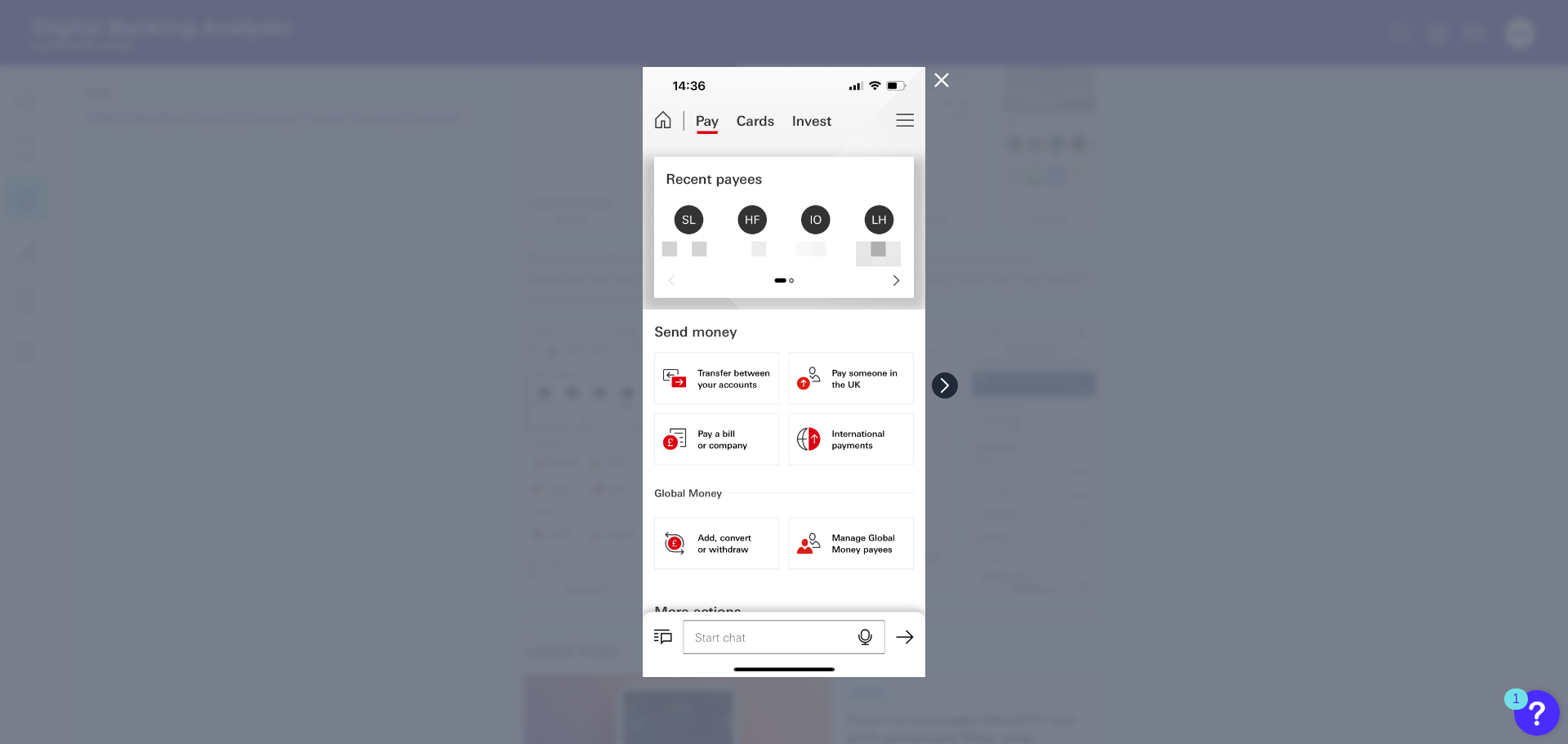
click at [955, 383] on button at bounding box center [944, 385] width 26 height 26
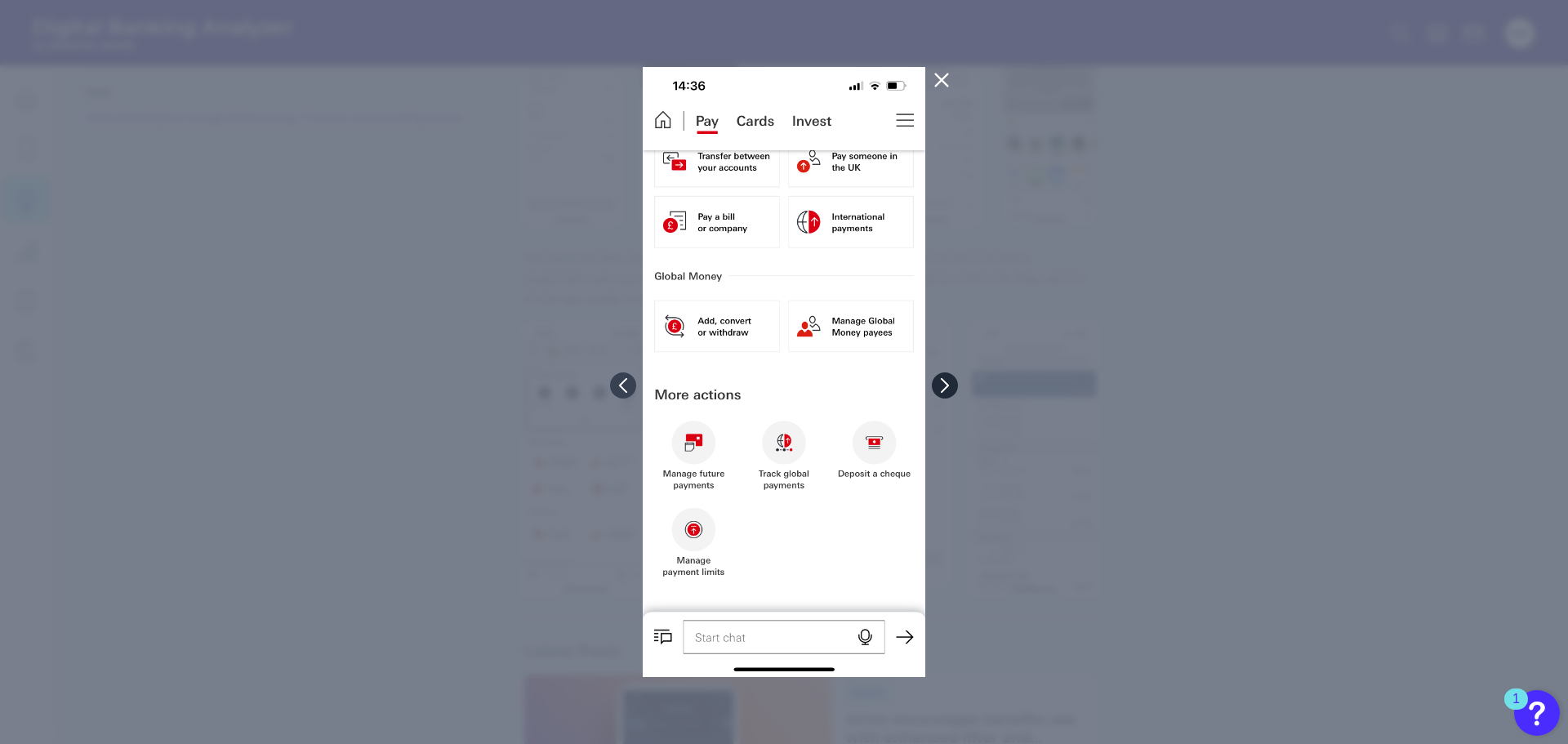
click at [955, 383] on button at bounding box center [944, 385] width 26 height 26
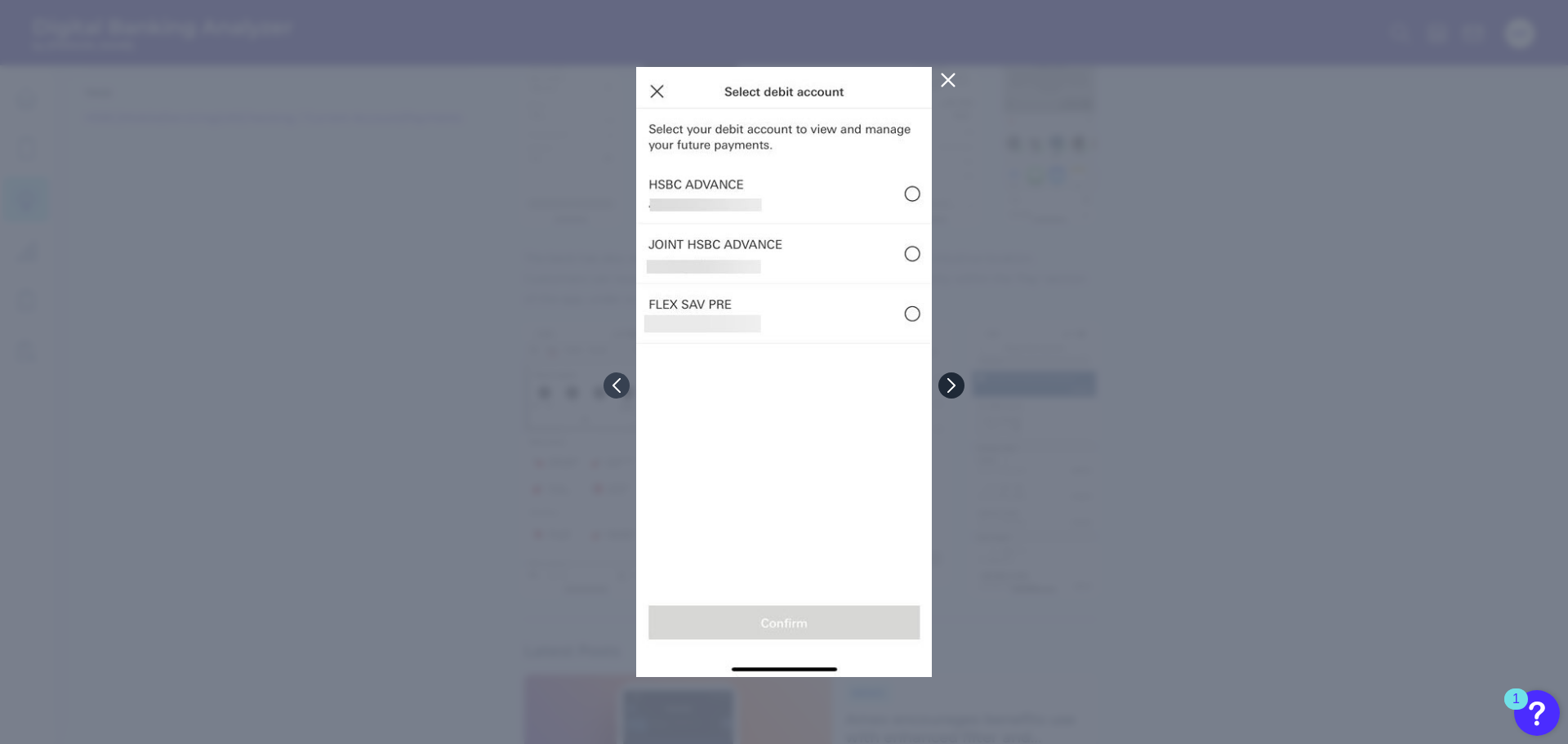
click at [955, 383] on icon at bounding box center [951, 385] width 15 height 15
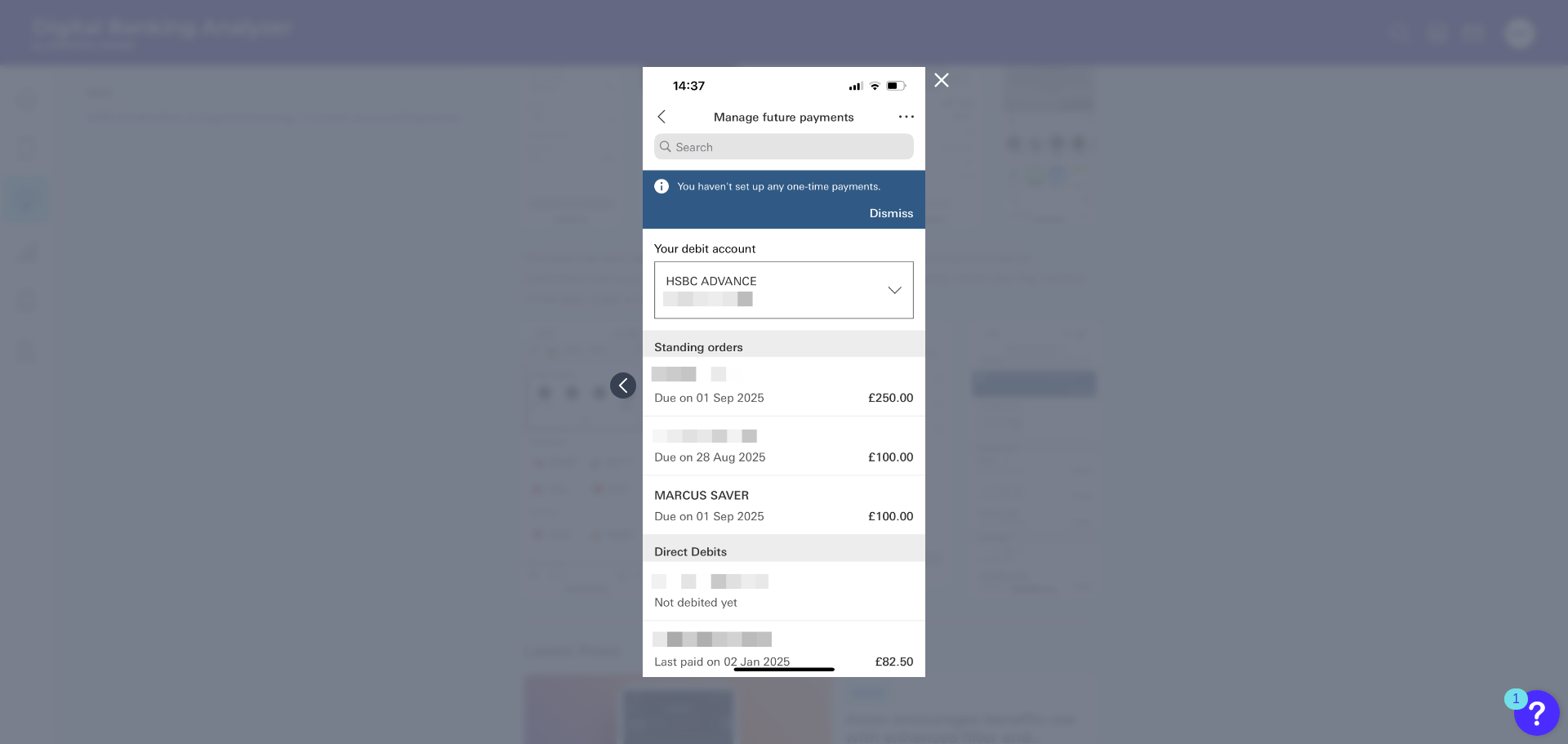
click at [934, 81] on icon at bounding box center [941, 80] width 19 height 19
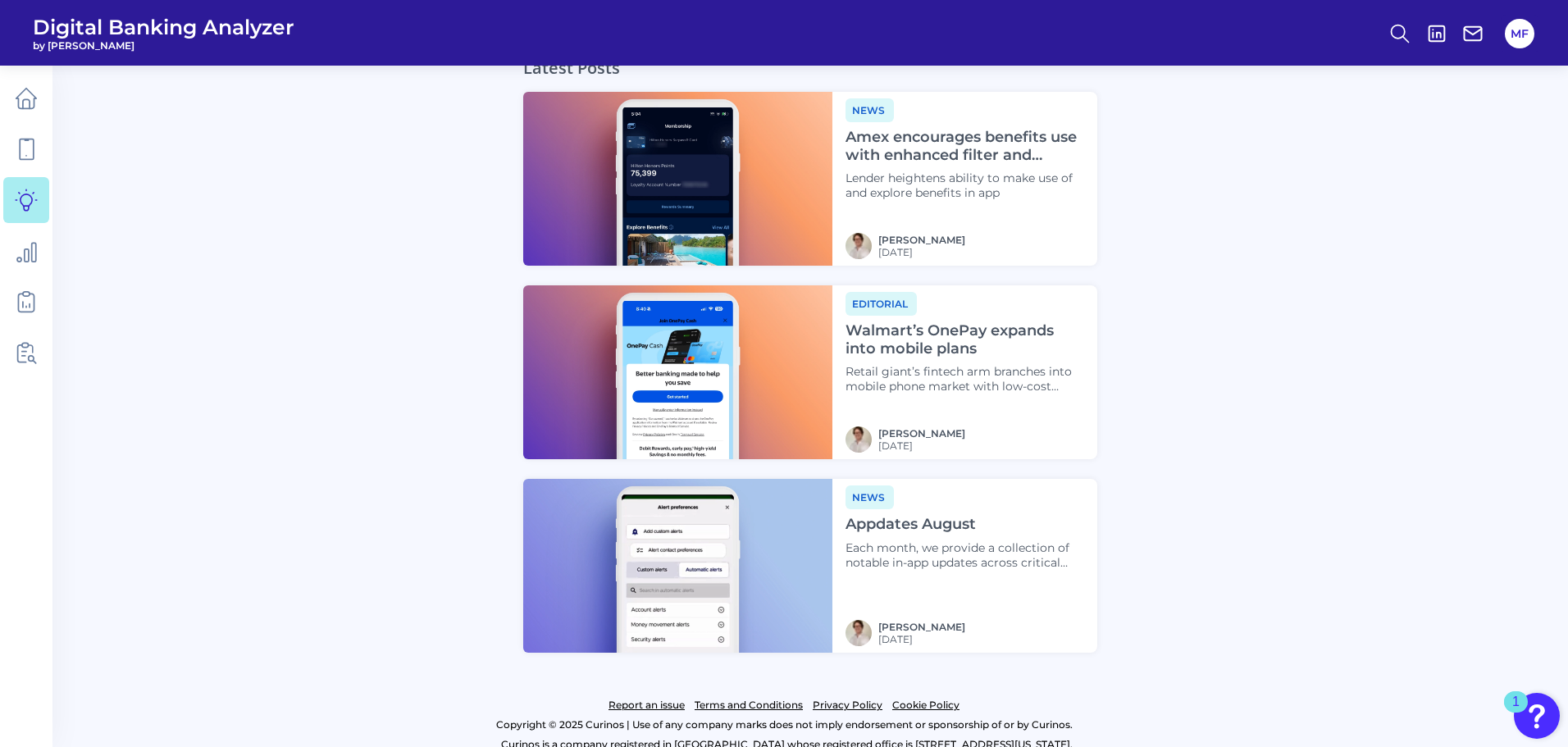
scroll to position [1699, 0]
